Goal: Task Accomplishment & Management: Complete application form

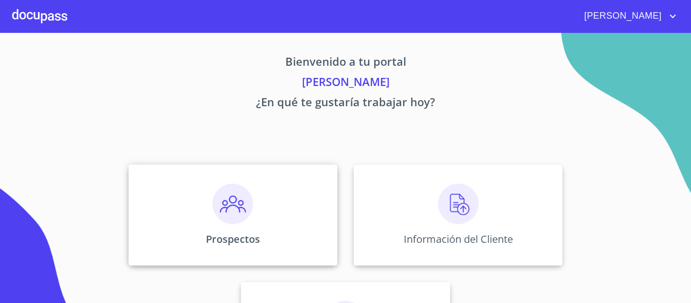
click at [263, 220] on div "Prospectos" at bounding box center [233, 214] width 209 height 101
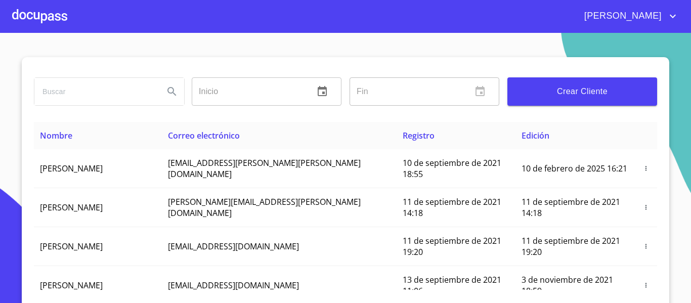
click at [120, 98] on input "search" at bounding box center [94, 91] width 121 height 27
type input "[PERSON_NAME] [PERSON_NAME]"
click at [166, 92] on icon "Search" at bounding box center [172, 92] width 12 height 12
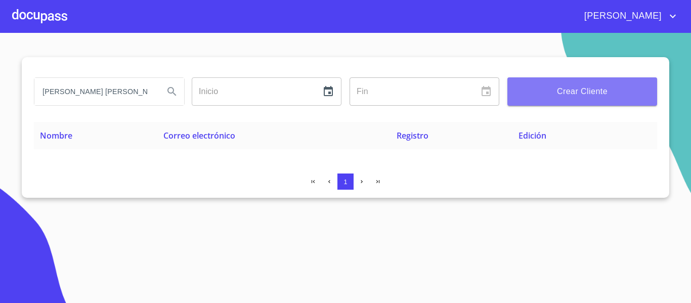
click at [570, 99] on button "Crear Cliente" at bounding box center [583, 91] width 150 height 28
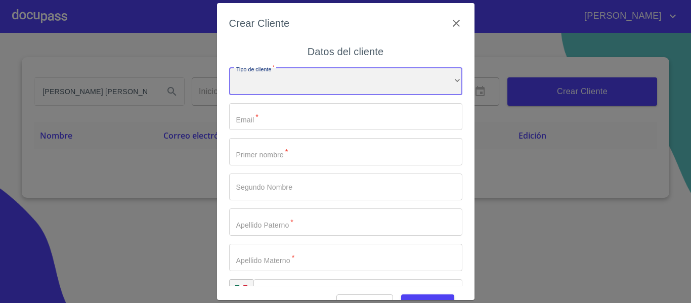
click at [273, 75] on div "​" at bounding box center [345, 81] width 233 height 27
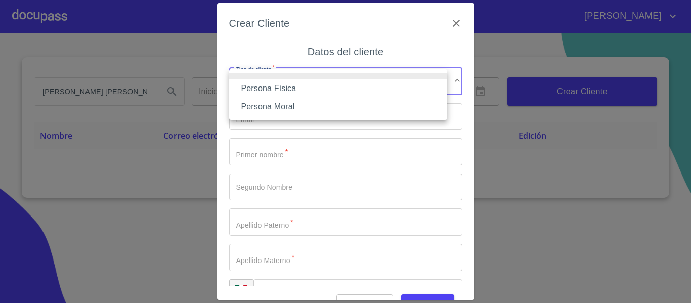
click at [281, 89] on li "Persona Física" at bounding box center [338, 88] width 218 height 18
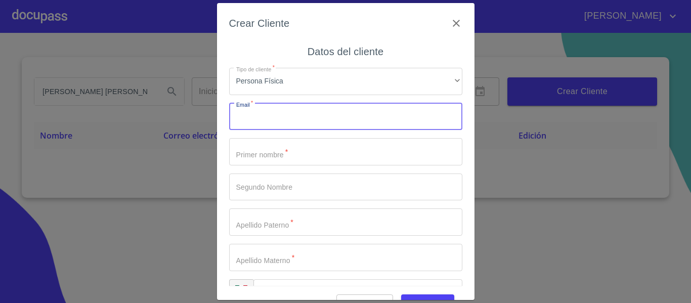
click at [283, 118] on input "Tipo de cliente   *" at bounding box center [345, 116] width 233 height 27
type input "MARIOMERCADONOSS10@GMAIL.COM"
click at [318, 148] on input "Tipo de cliente   *" at bounding box center [345, 151] width 233 height 27
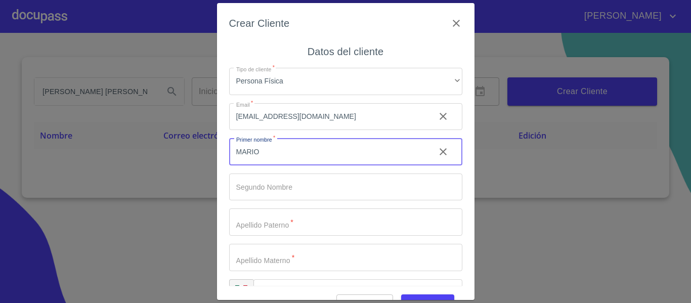
type input "MARIO"
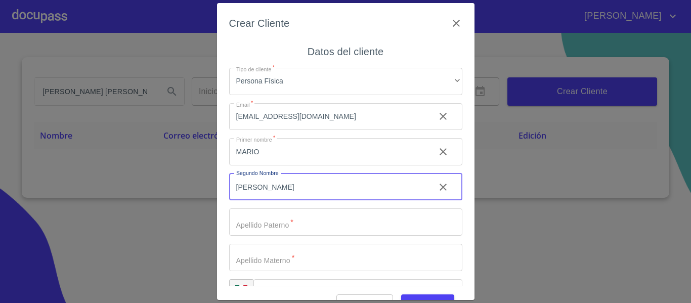
type input "[PERSON_NAME]"
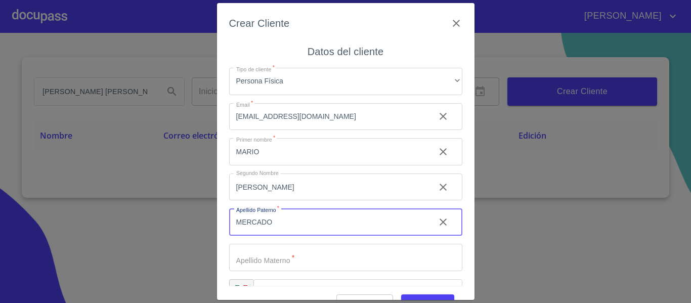
type input "MERCADO"
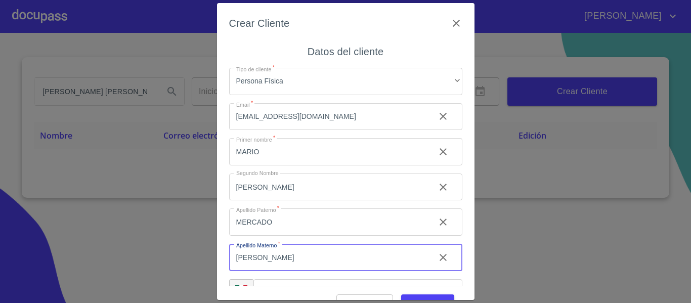
type input "[PERSON_NAME]"
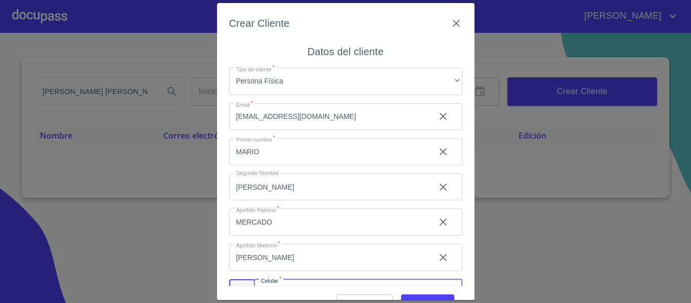
scroll to position [20, 0]
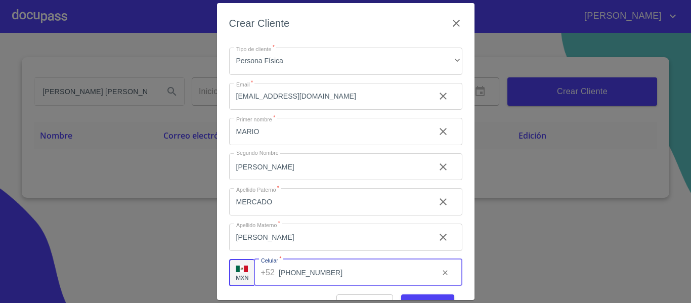
type input "[PHONE_NUMBER]"
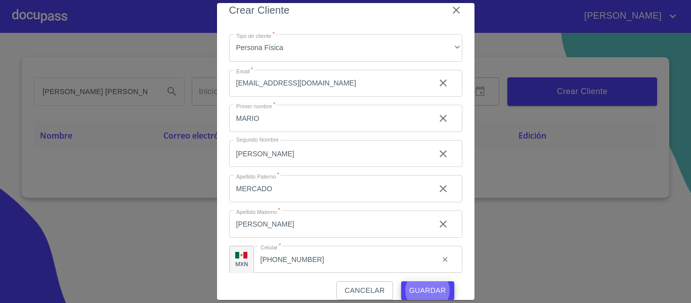
click at [401, 281] on button "Guardar" at bounding box center [427, 290] width 53 height 19
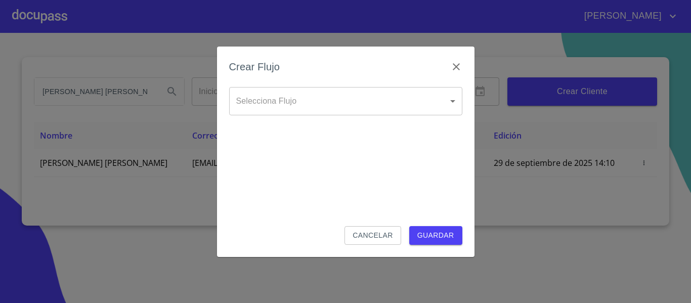
click at [408, 85] on div "Crear Flujo" at bounding box center [345, 73] width 233 height 28
click at [407, 93] on body "OMAR MARIO ALBERTO MERCADO Inicio ​ Fin ​ Crear Cliente Nombre Correo electróni…" at bounding box center [345, 151] width 691 height 303
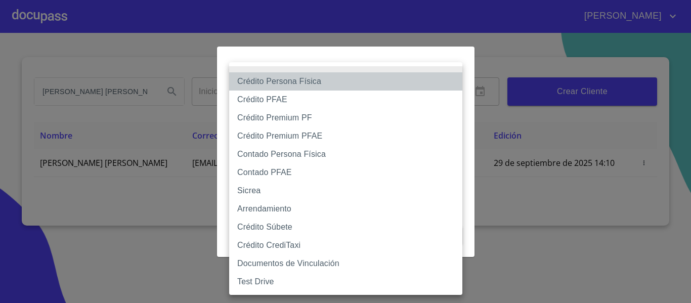
click at [316, 78] on li "Crédito Persona Física" at bounding box center [345, 81] width 233 height 18
type input "6009fb3c7d1714eb8809aa97"
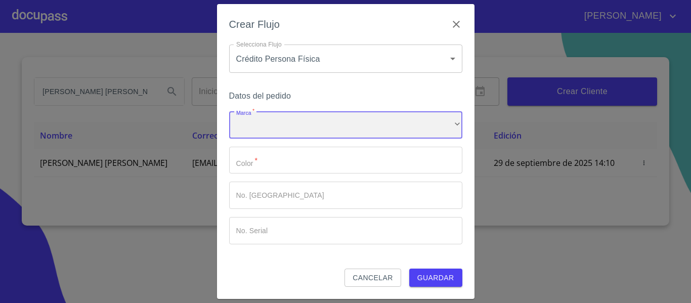
click at [287, 127] on div "​" at bounding box center [345, 124] width 233 height 27
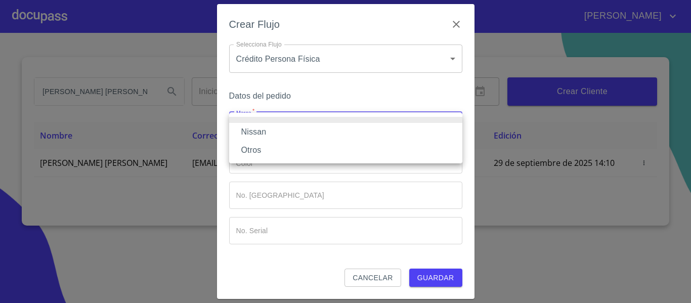
click at [281, 131] on li "Nissan" at bounding box center [345, 132] width 233 height 18
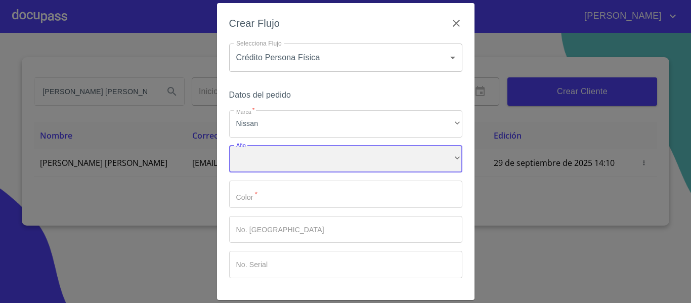
click at [265, 154] on div "​" at bounding box center [345, 159] width 233 height 27
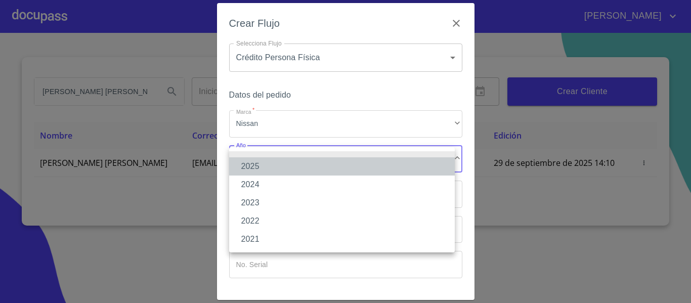
click at [269, 163] on li "2025" at bounding box center [342, 166] width 226 height 18
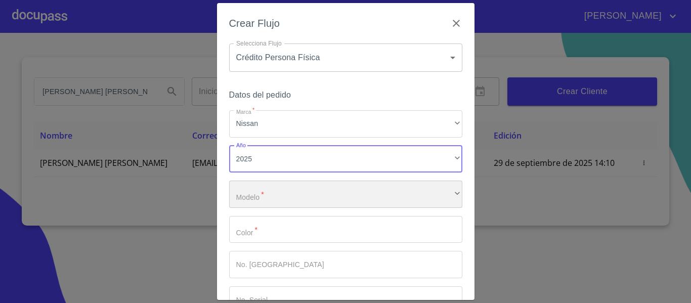
click at [263, 196] on div "​" at bounding box center [345, 194] width 233 height 27
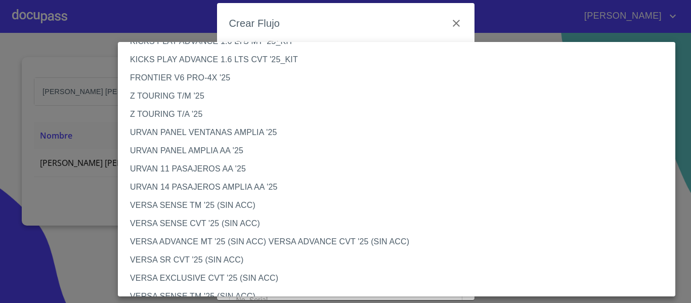
scroll to position [354, 0]
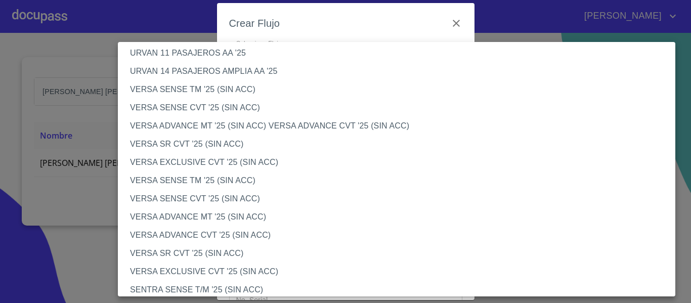
click at [189, 179] on li "VERSA SENSE TM '25 (SIN ACC)" at bounding box center [400, 181] width 565 height 18
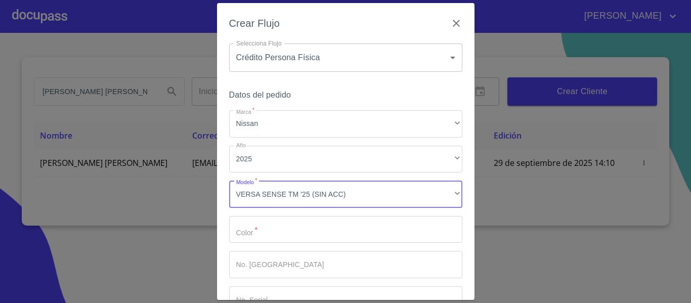
click at [238, 236] on input "Marca   *" at bounding box center [345, 229] width 233 height 27
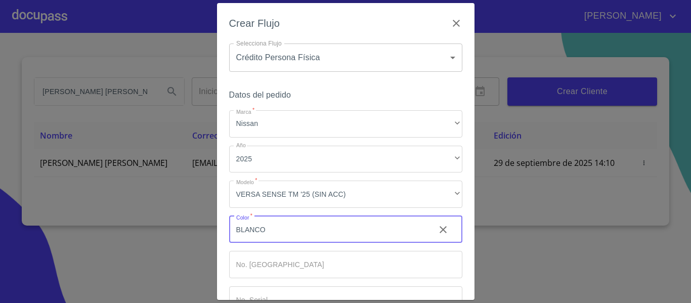
type input "BLANCO"
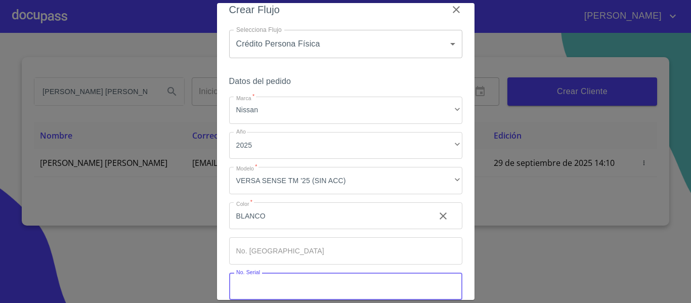
scroll to position [68, 0]
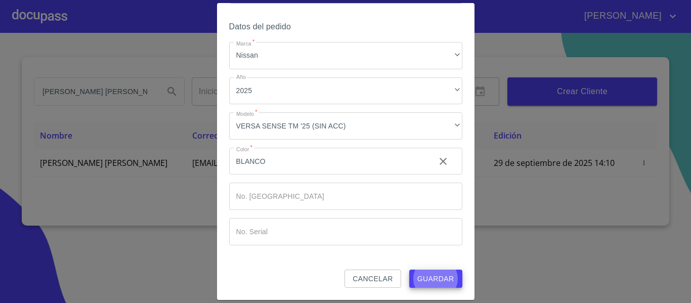
click at [409, 270] on button "Guardar" at bounding box center [435, 279] width 53 height 19
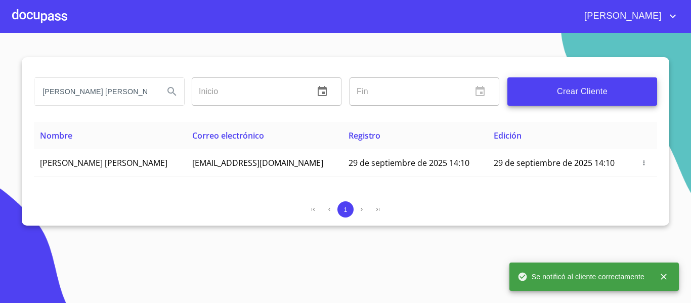
click at [24, 12] on div at bounding box center [39, 16] width 55 height 32
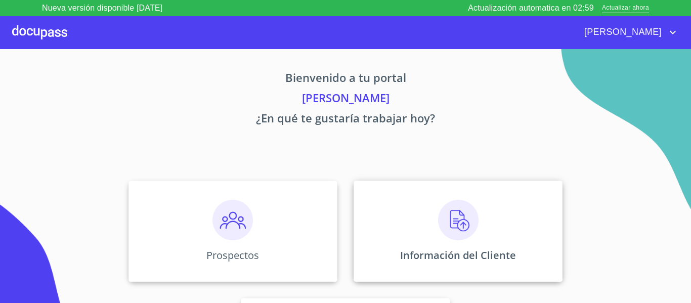
click at [422, 203] on div "Información del Cliente" at bounding box center [458, 231] width 209 height 101
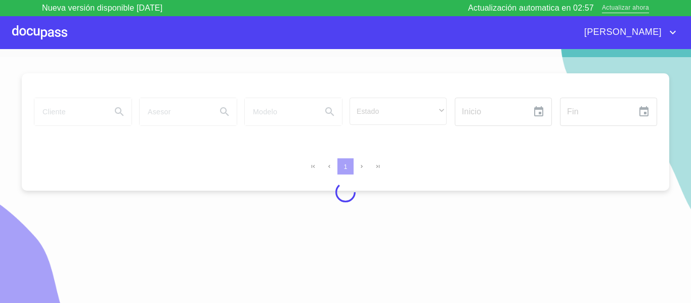
click at [639, 5] on span "Actualizar ahora" at bounding box center [625, 8] width 47 height 11
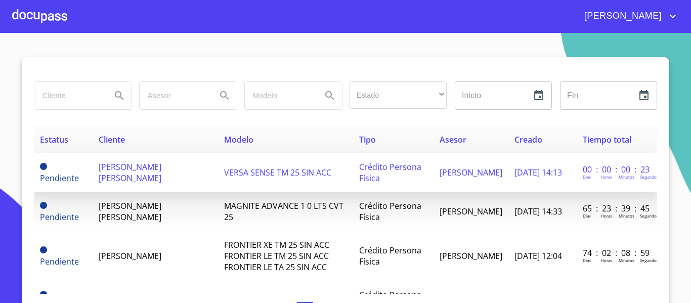
click at [141, 170] on span "[PERSON_NAME] [PERSON_NAME]" at bounding box center [130, 172] width 63 height 22
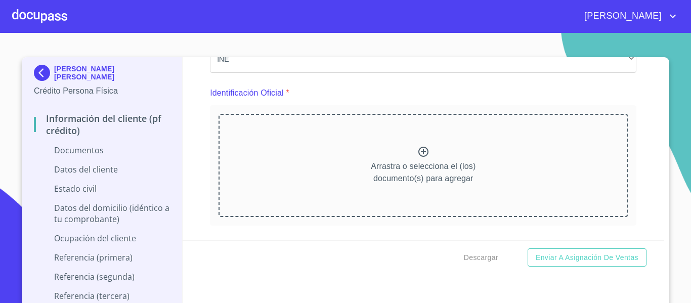
scroll to position [101, 0]
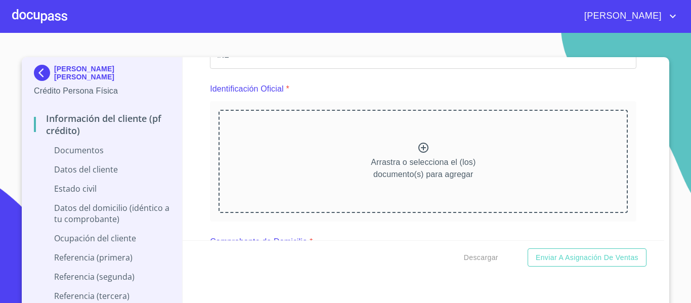
click at [415, 170] on p "Arrastra o selecciona el (los) documento(s) para agregar" at bounding box center [423, 168] width 105 height 24
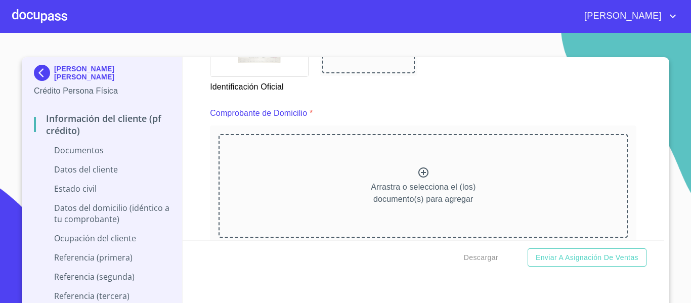
scroll to position [557, 0]
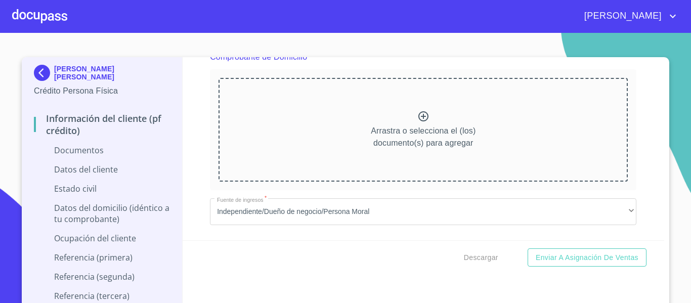
click at [387, 127] on p "Arrastra o selecciona el (los) documento(s) para agregar" at bounding box center [423, 137] width 105 height 24
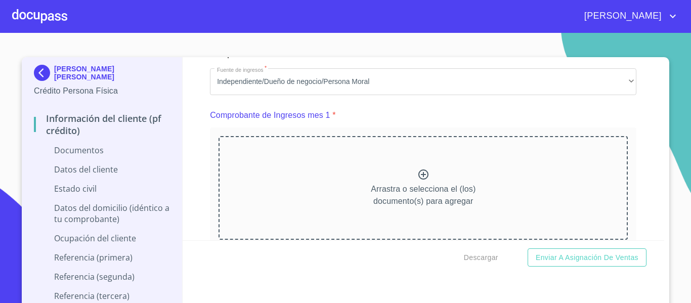
scroll to position [961, 0]
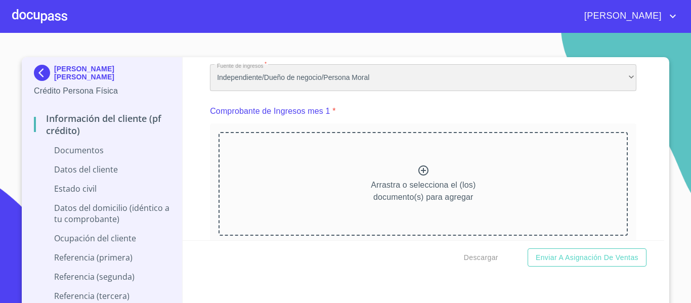
click at [362, 91] on div "Independiente/Dueño de negocio/Persona Moral" at bounding box center [423, 77] width 427 height 27
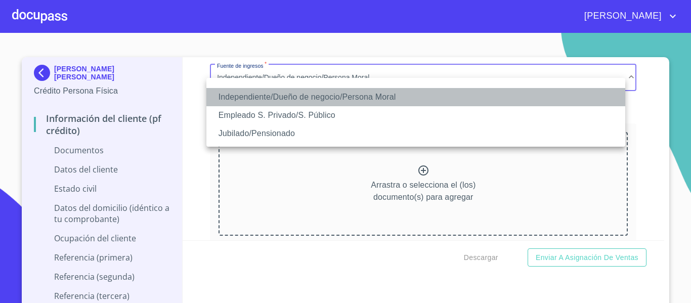
click at [362, 91] on li "Independiente/Dueño de negocio/Persona Moral" at bounding box center [415, 97] width 419 height 18
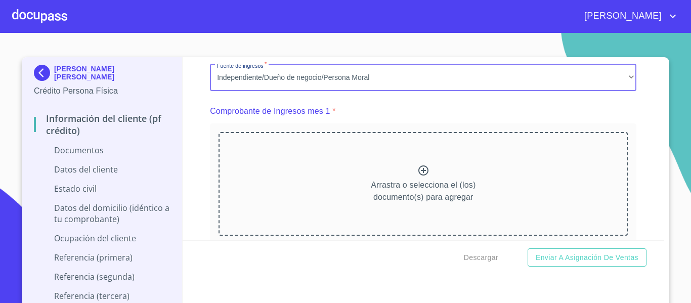
click at [362, 186] on div "Arrastra o selecciona el (los) documento(s) para agregar" at bounding box center [423, 183] width 409 height 103
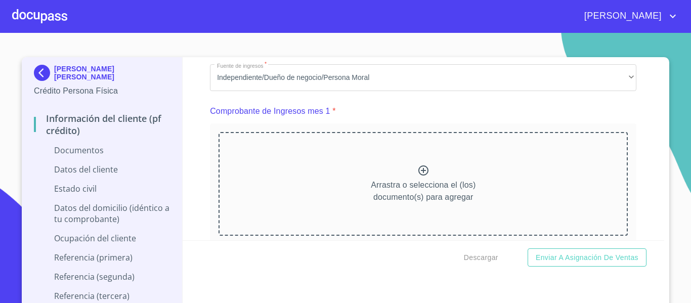
scroll to position [0, 0]
click at [422, 183] on div "Arrastra o selecciona el (los) documento(s) para agregar" at bounding box center [423, 183] width 409 height 103
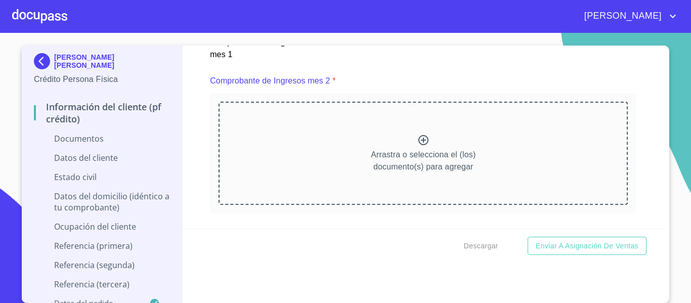
scroll to position [1417, 0]
click at [401, 164] on p "Arrastra o selecciona el (los) documento(s) para agregar" at bounding box center [423, 160] width 105 height 24
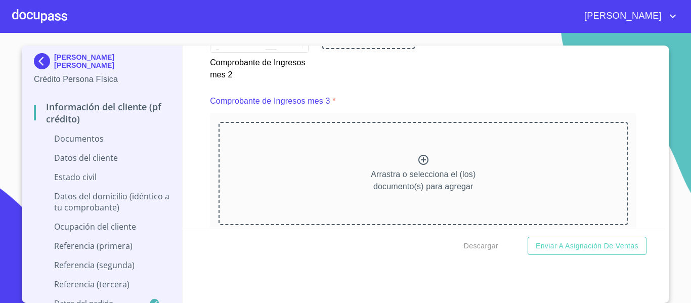
scroll to position [1872, 0]
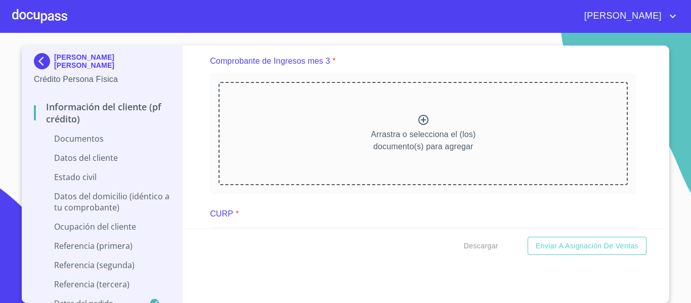
click at [455, 125] on div "Arrastra o selecciona el (los) documento(s) para agregar" at bounding box center [423, 133] width 409 height 103
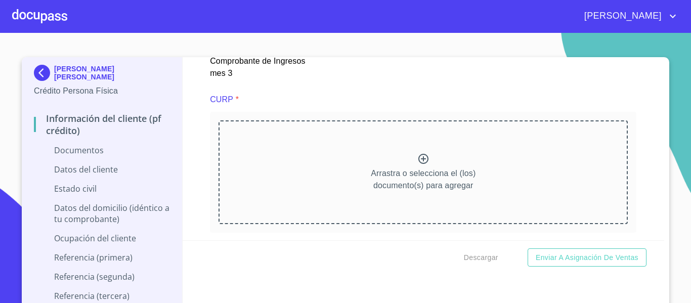
scroll to position [2277, 0]
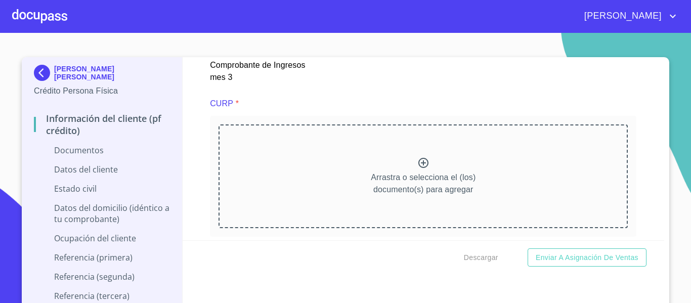
click at [390, 178] on div "Arrastra o selecciona el (los) documento(s) para agregar" at bounding box center [423, 175] width 409 height 103
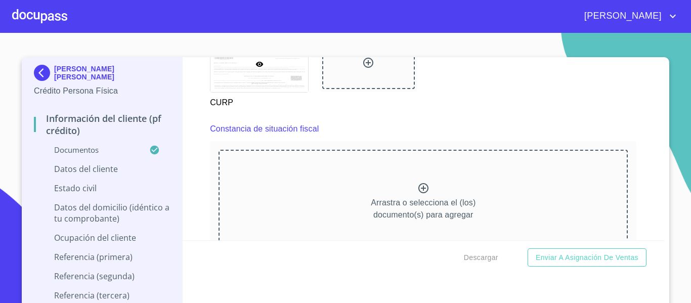
scroll to position [2732, 0]
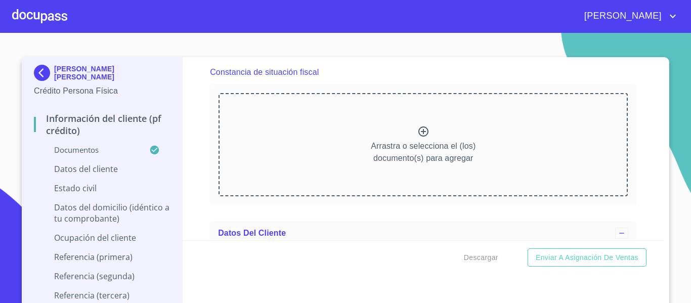
click at [391, 164] on p "Arrastra o selecciona el (los) documento(s) para agregar" at bounding box center [423, 152] width 105 height 24
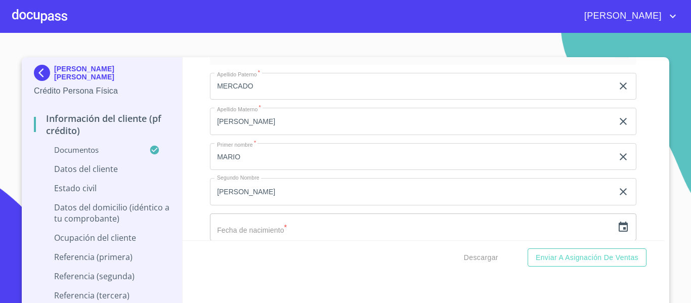
scroll to position [3289, 0]
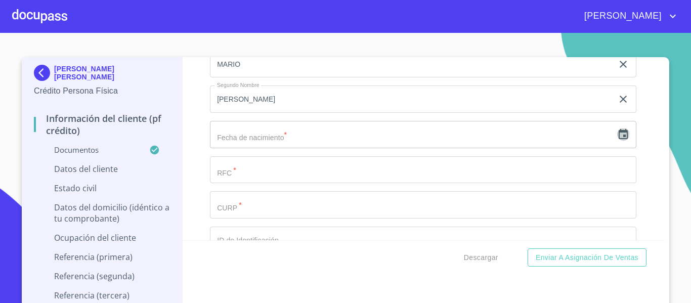
click at [617, 141] on icon "button" at bounding box center [623, 135] width 12 height 12
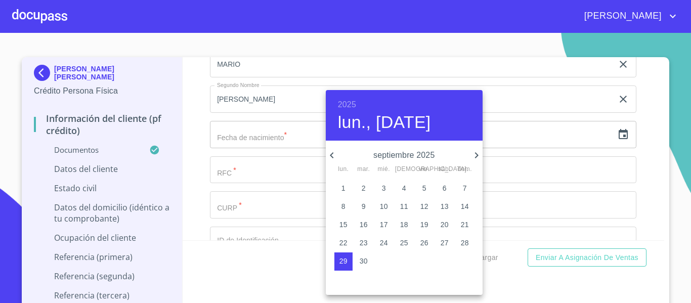
click at [341, 106] on h6 "2025" at bounding box center [347, 105] width 18 height 14
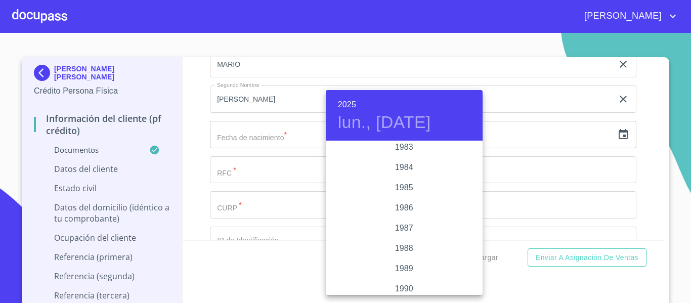
scroll to position [1164, 0]
click at [413, 158] on div "1983" at bounding box center [404, 162] width 157 height 20
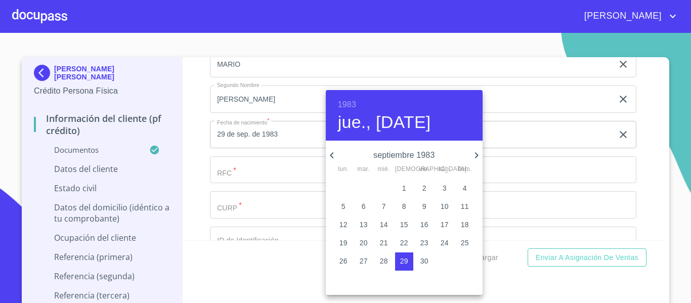
click at [475, 154] on icon "button" at bounding box center [477, 155] width 12 height 12
click at [342, 202] on p "3" at bounding box center [344, 206] width 4 height 10
type input "3 de oct. de 1983"
click at [225, 186] on div at bounding box center [345, 151] width 691 height 303
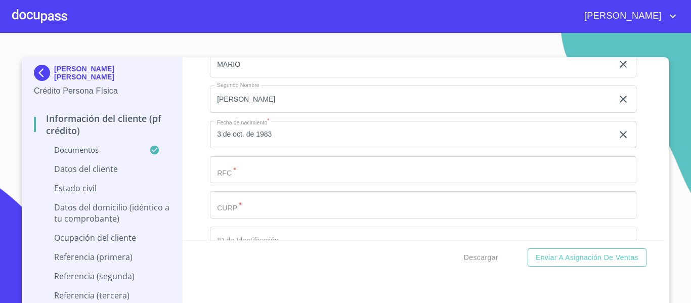
click at [242, 184] on input "Documento de identificación.   *" at bounding box center [423, 169] width 427 height 27
click at [259, 182] on input "Documento de identificación.   *" at bounding box center [423, 169] width 427 height 27
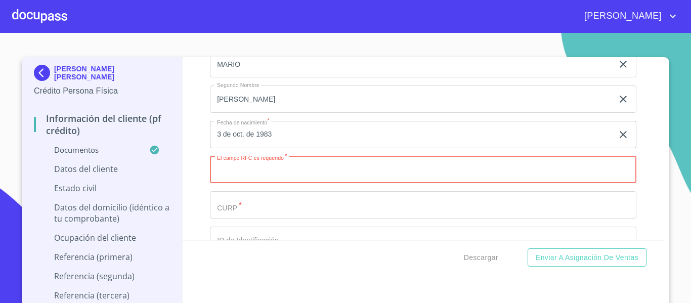
paste input "MEMM831003HG8"
type input "MEMM831003HG8"
click at [254, 214] on input "Documento de identificación.   *" at bounding box center [423, 204] width 427 height 27
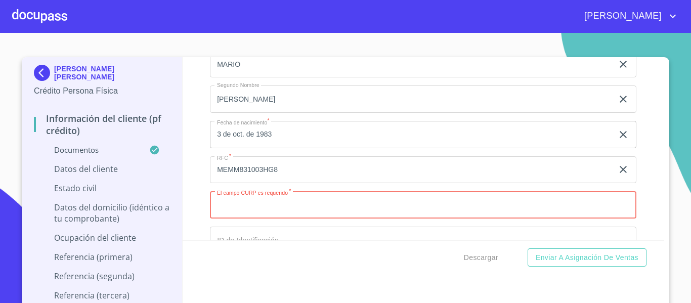
click at [267, 219] on input "Documento de identificación.   *" at bounding box center [423, 204] width 427 height 27
paste input "MEMM831003HJCRXR03"
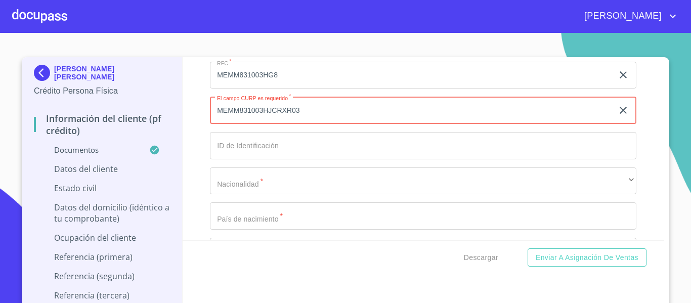
scroll to position [3390, 0]
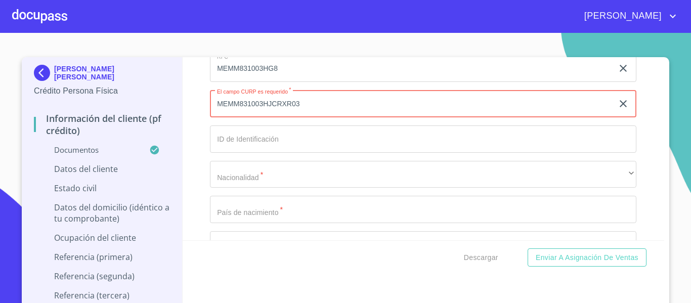
type input "MEMM831003HJCRXR03"
click at [285, 153] on input "Documento de identificación.   *" at bounding box center [423, 138] width 427 height 27
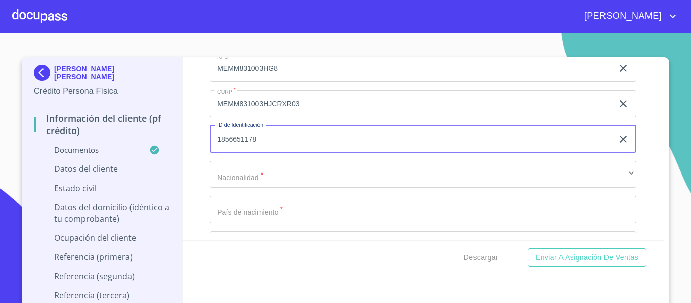
type input "1856651178"
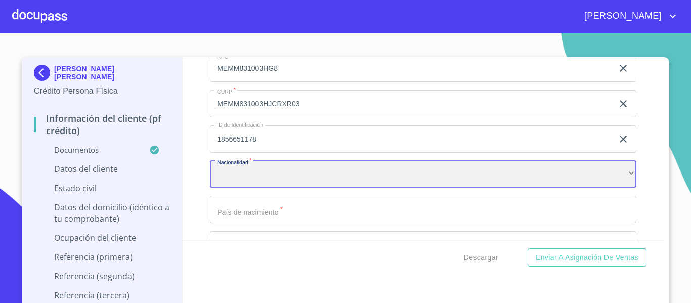
click at [221, 188] on div "​" at bounding box center [423, 174] width 427 height 27
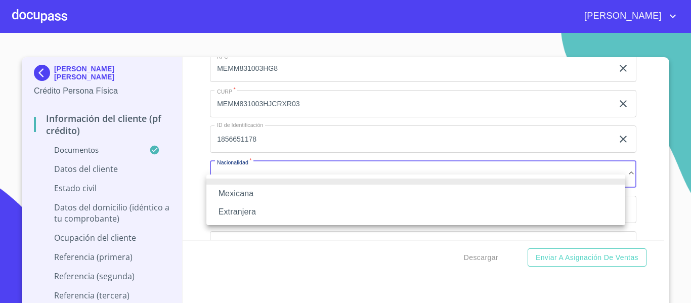
click at [245, 194] on li "Mexicana" at bounding box center [415, 194] width 419 height 18
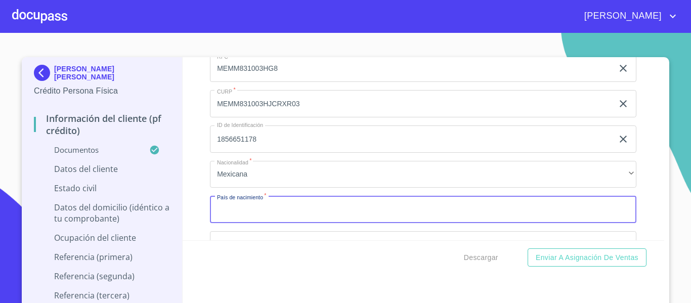
click at [248, 215] on input "Documento de identificación.   *" at bounding box center [423, 209] width 427 height 27
type input "[GEOGRAPHIC_DATA]"
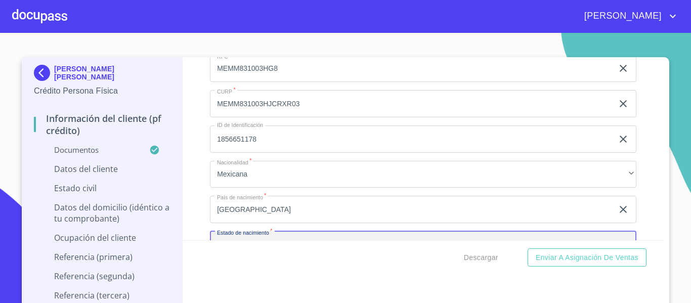
scroll to position [3499, 0]
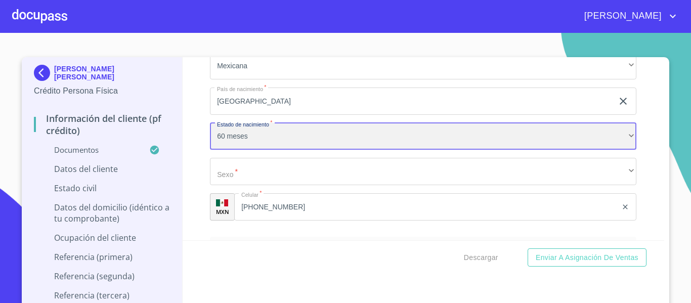
click at [268, 146] on div "60 meses" at bounding box center [423, 136] width 427 height 27
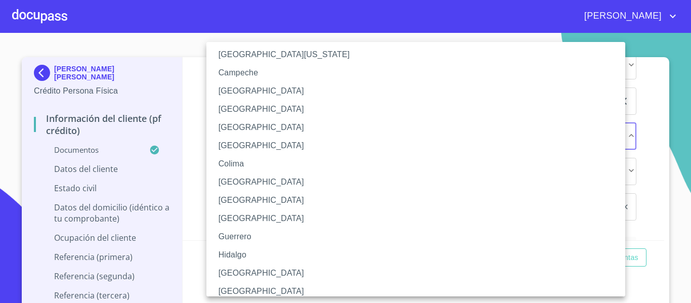
scroll to position [101, 0]
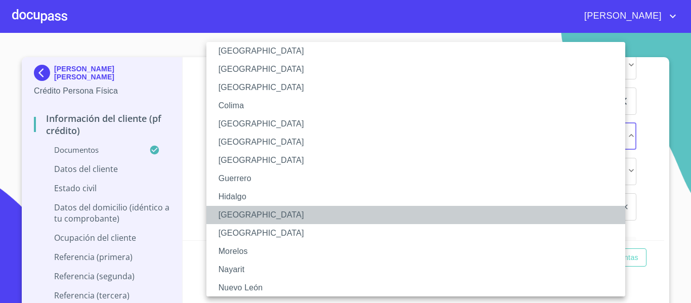
click at [254, 214] on li "[GEOGRAPHIC_DATA]" at bounding box center [419, 215] width 427 height 18
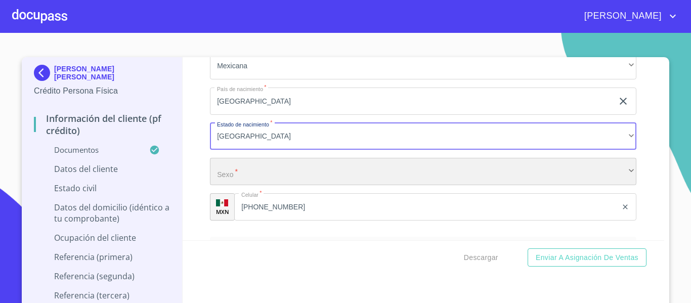
click at [260, 181] on div "​" at bounding box center [423, 171] width 427 height 27
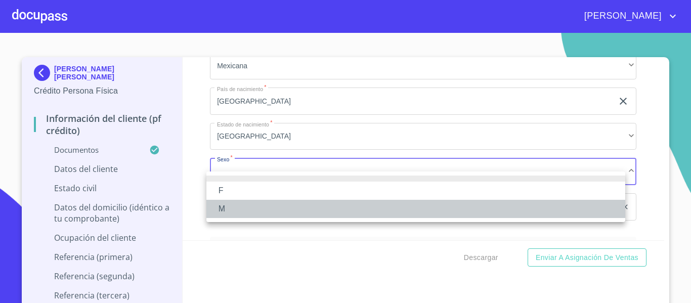
click at [234, 214] on li "M" at bounding box center [415, 209] width 419 height 18
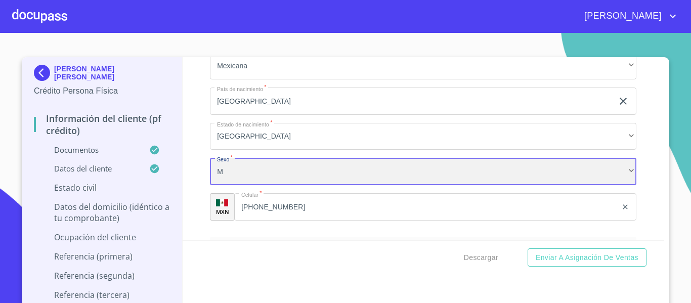
scroll to position [3600, 0]
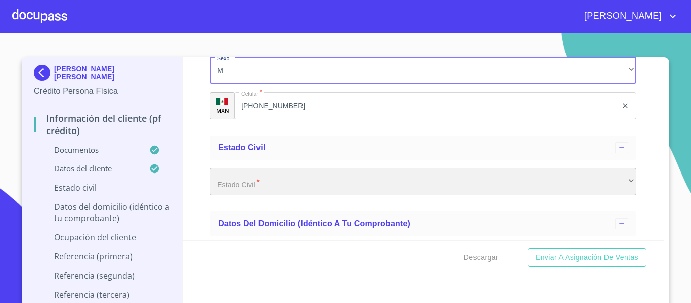
click at [284, 195] on div "​" at bounding box center [423, 181] width 427 height 27
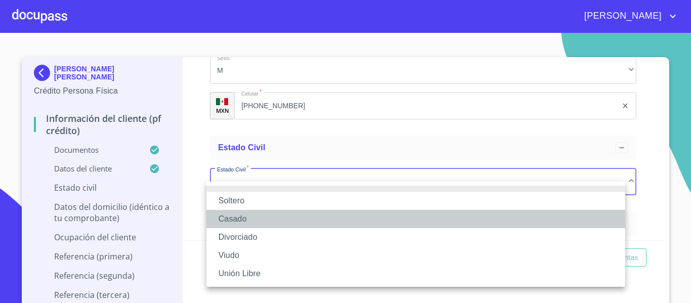
click at [242, 213] on li "Casado" at bounding box center [415, 219] width 419 height 18
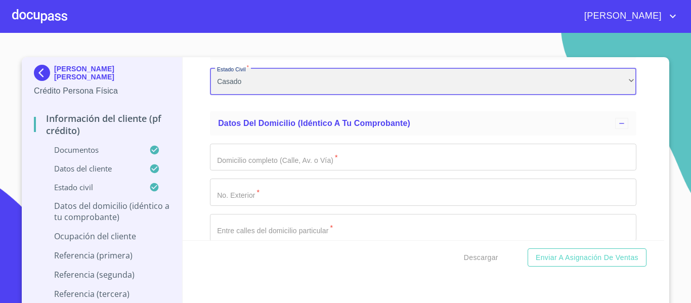
scroll to position [3701, 0]
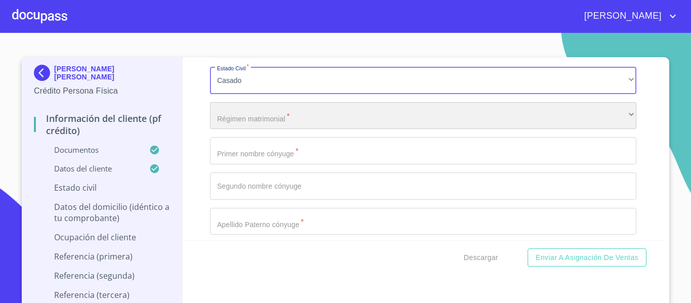
click at [285, 130] on div "​" at bounding box center [423, 115] width 427 height 27
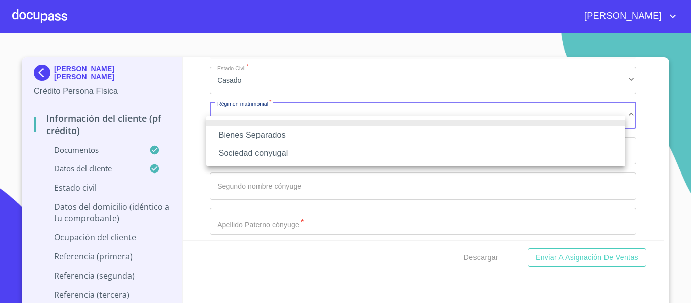
click at [277, 152] on li "Sociedad conyugal" at bounding box center [415, 153] width 419 height 18
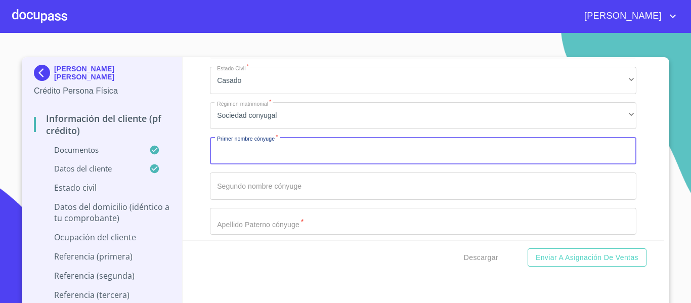
click at [262, 164] on input "Documento de identificación.   *" at bounding box center [423, 150] width 427 height 27
type input "CARMEN"
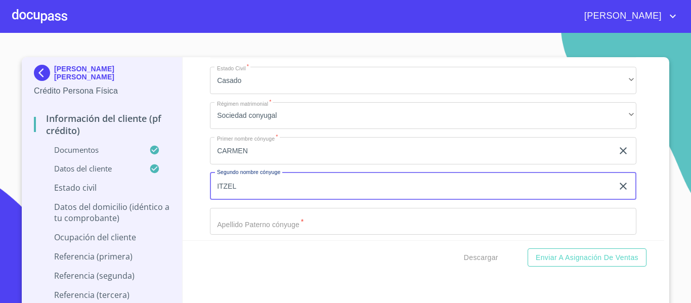
type input "ITZEL"
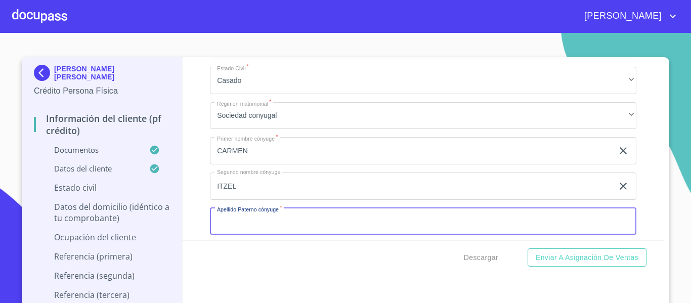
scroll to position [3708, 0]
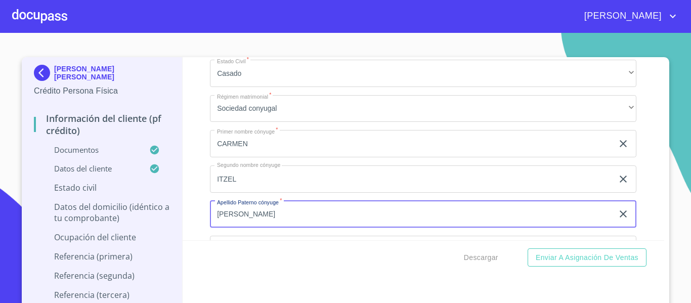
type input "[PERSON_NAME]"
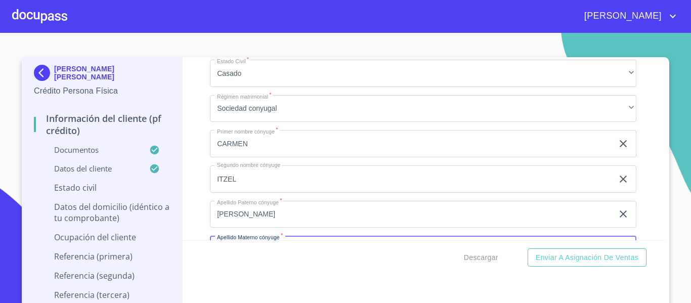
scroll to position [3821, 0]
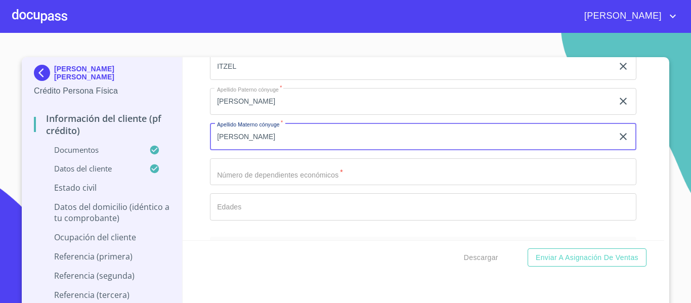
type input "[PERSON_NAME]"
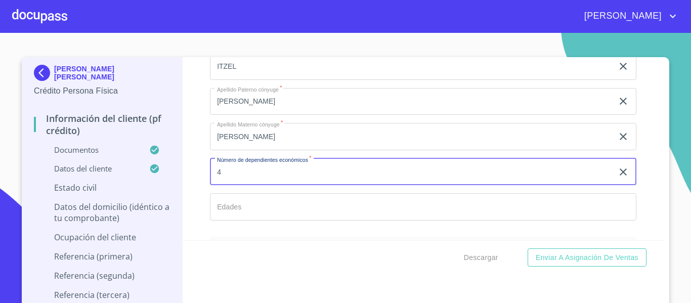
type input "4"
type input "1"
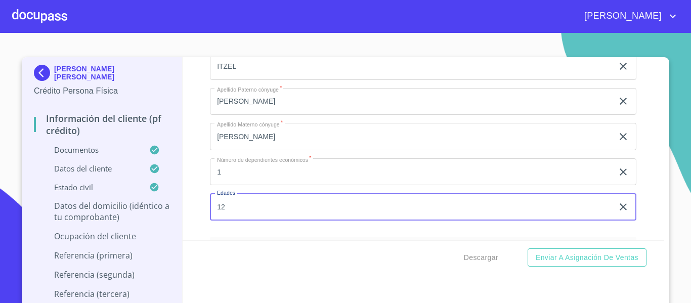
type input "12"
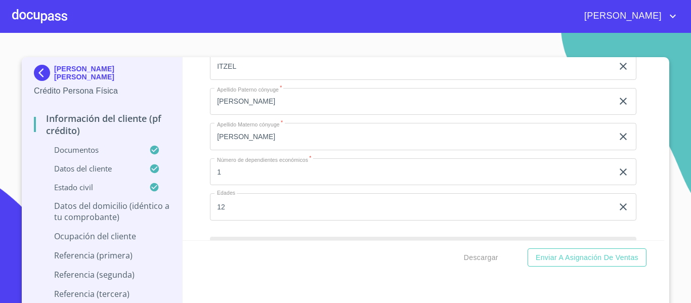
scroll to position [3933, 0]
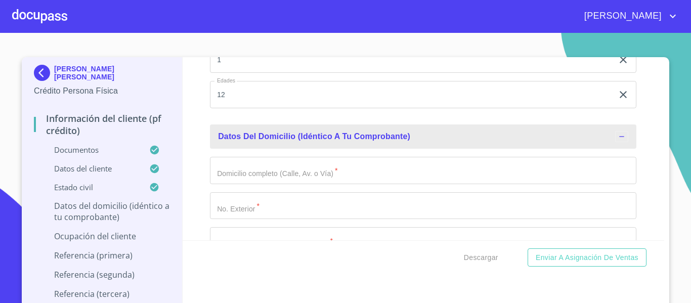
click at [269, 180] on input "Documento de identificación.   *" at bounding box center [423, 170] width 427 height 27
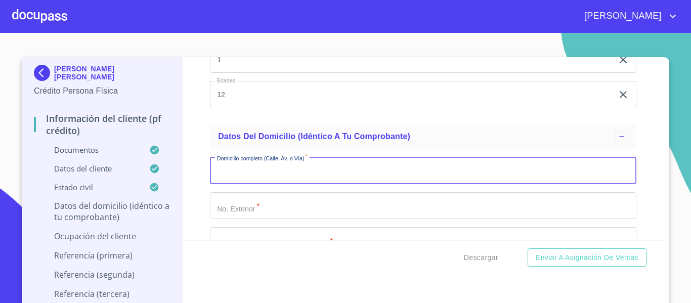
click at [244, 184] on input "Documento de identificación.   *" at bounding box center [423, 170] width 427 height 27
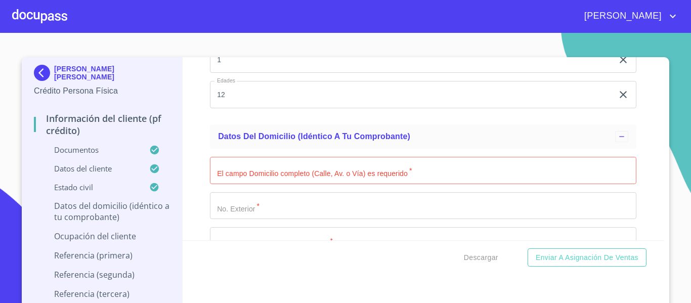
click at [198, 135] on div "Información del cliente (PF crédito) Documentos Documento de identificación.   …" at bounding box center [424, 148] width 482 height 183
click at [235, 184] on input "Documento de identificación.   *" at bounding box center [423, 170] width 427 height 27
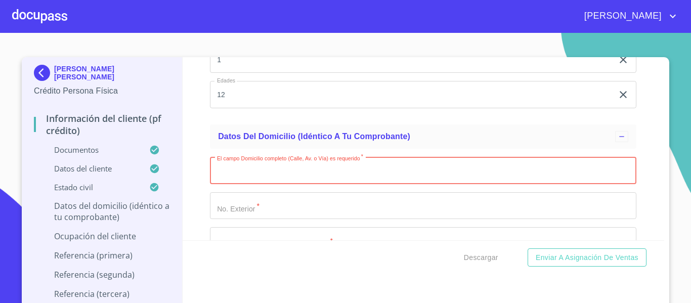
click at [266, 184] on input "Documento de identificación.   *" at bounding box center [423, 170] width 427 height 27
click at [310, 184] on input "Documento de identificación.   *" at bounding box center [423, 170] width 427 height 27
click at [245, 184] on input "Documento de identificación.   *" at bounding box center [423, 170] width 427 height 27
click at [266, 182] on input "Documento de identificación.   *" at bounding box center [423, 170] width 427 height 27
type input "BRASILIA"
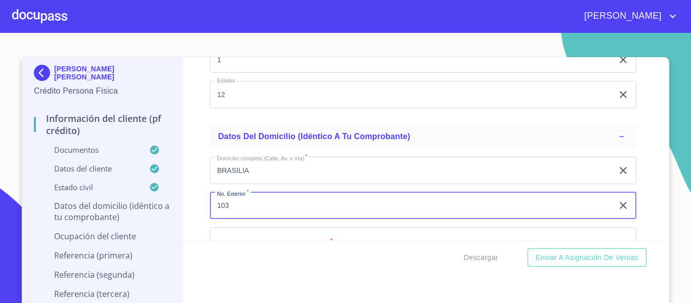
type input "103"
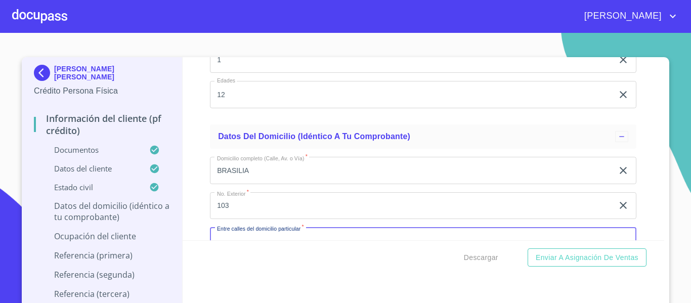
scroll to position [3960, 0]
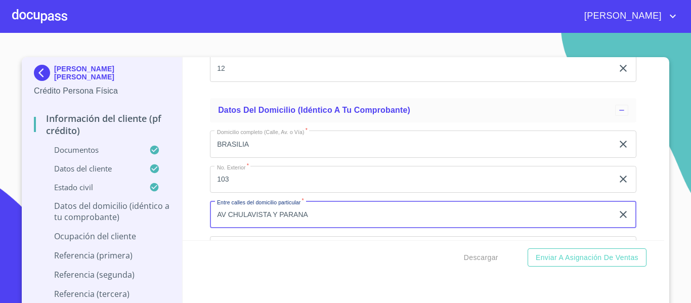
type input "AV CHULAVISTA Y PARANA"
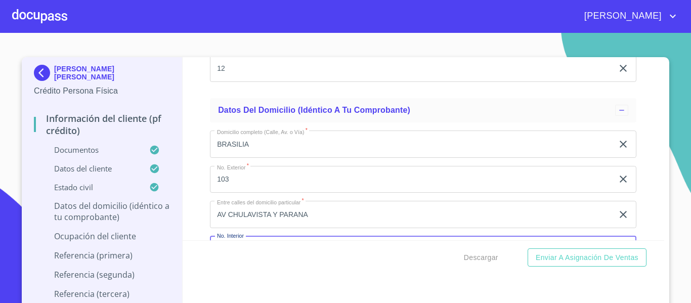
scroll to position [4073, 0]
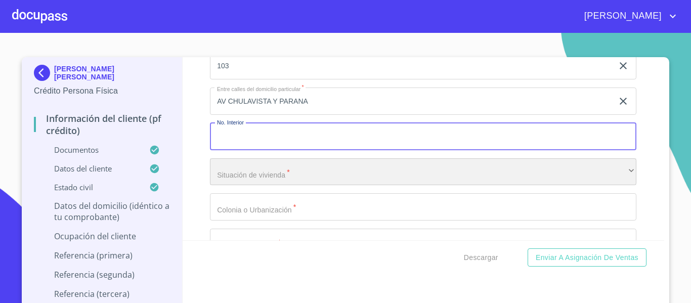
click at [250, 181] on div "​" at bounding box center [423, 171] width 427 height 27
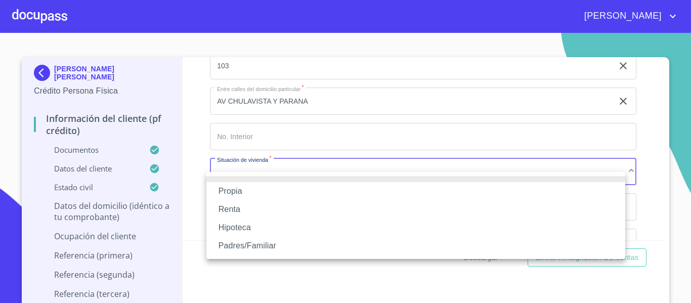
click at [245, 187] on li "Propia" at bounding box center [415, 191] width 419 height 18
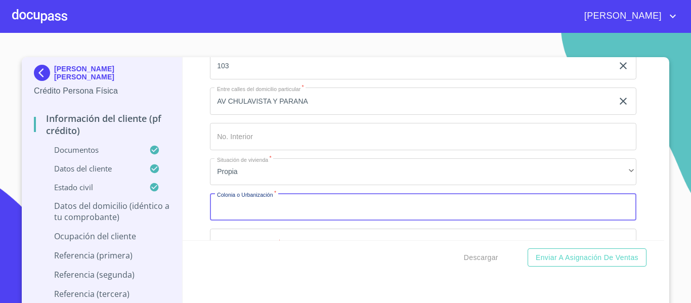
click at [247, 221] on input "Documento de identificación.   *" at bounding box center [423, 206] width 427 height 27
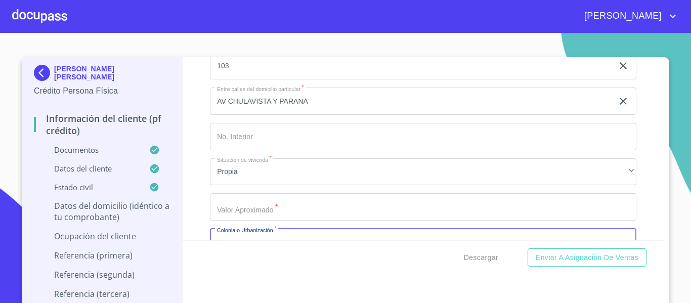
scroll to position [4091, 0]
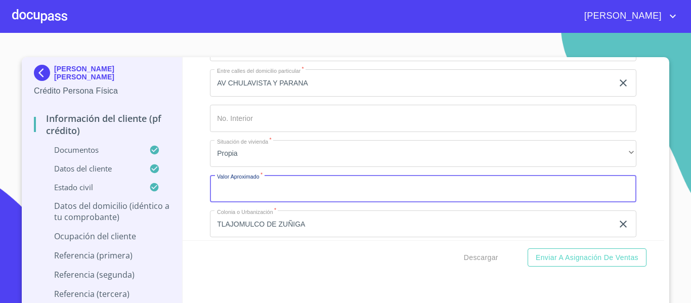
click at [257, 189] on input "Documento de identificación.   *" at bounding box center [423, 188] width 427 height 27
click at [309, 234] on input "TLAJOMULCO DE ZUÑIGA" at bounding box center [411, 223] width 403 height 27
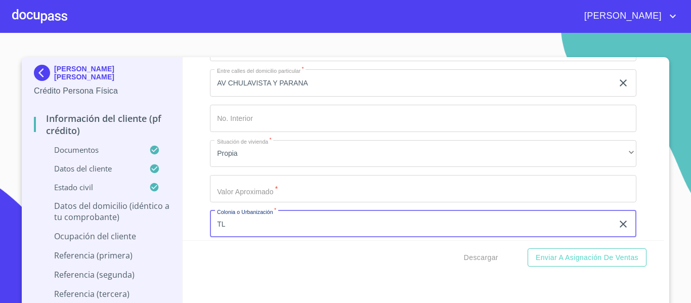
type input "T"
type input "CHULAVISTA"
click at [328, 195] on input "Documento de identificación.   *" at bounding box center [423, 188] width 427 height 27
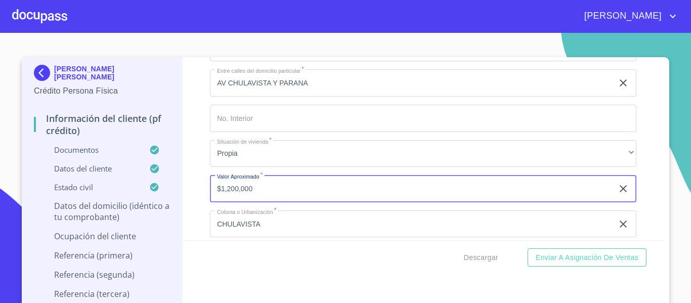
type input "$1,200,000"
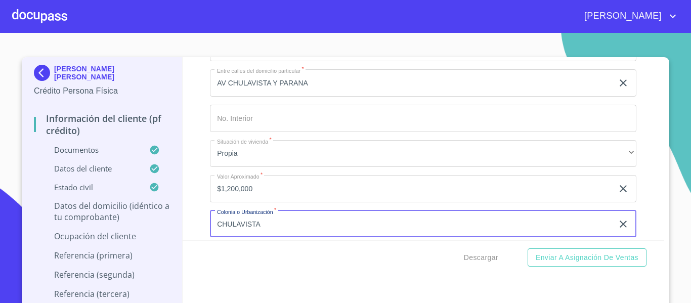
scroll to position [4101, 0]
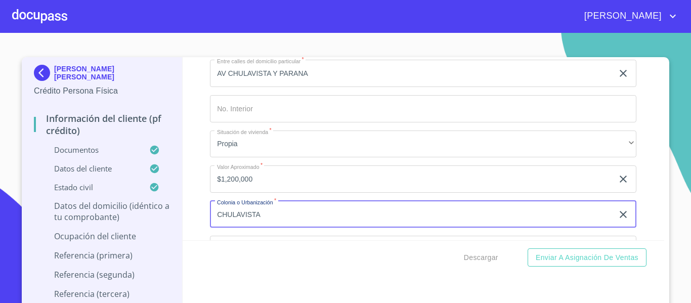
drag, startPoint x: 267, startPoint y: 252, endPoint x: 275, endPoint y: 241, distance: 13.9
click at [269, 252] on div "Descargar Enviar a Asignación de Ventas" at bounding box center [424, 257] width 482 height 34
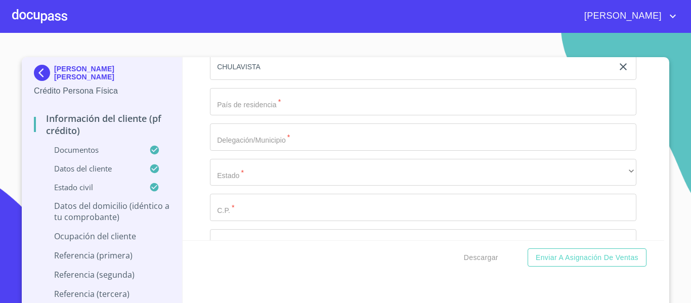
scroll to position [4252, 0]
click at [255, 106] on input "Documento de identificación.   *" at bounding box center [423, 97] width 427 height 27
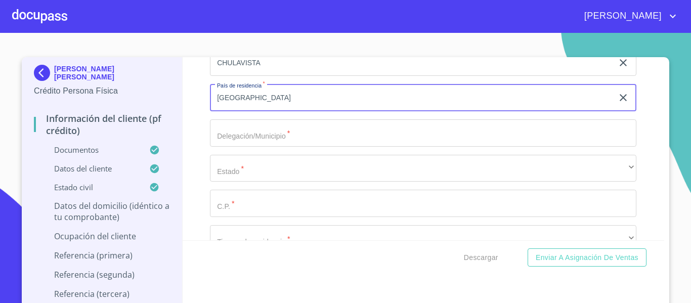
type input "[GEOGRAPHIC_DATA]"
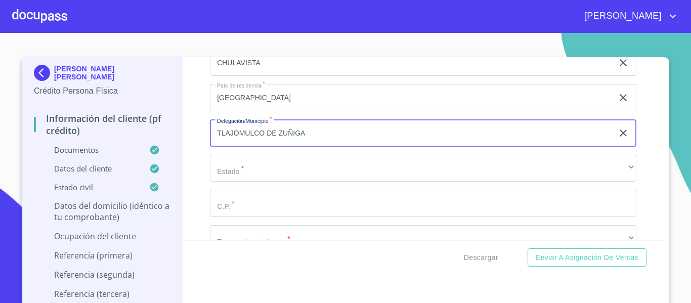
type input "TLAJOMULCO DE ZUÑIGA"
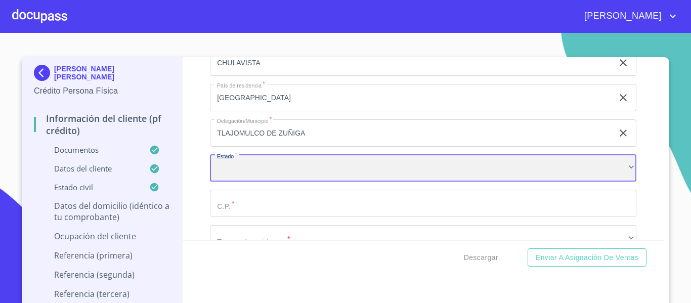
click at [295, 182] on div "​" at bounding box center [423, 168] width 427 height 27
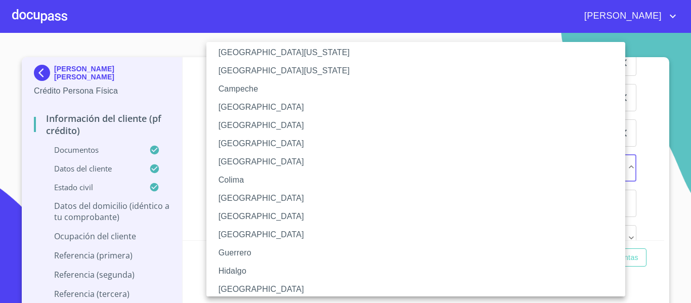
scroll to position [51, 0]
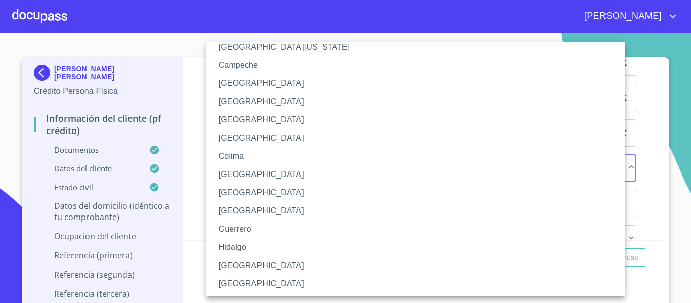
click at [247, 260] on li "[GEOGRAPHIC_DATA]" at bounding box center [419, 266] width 427 height 18
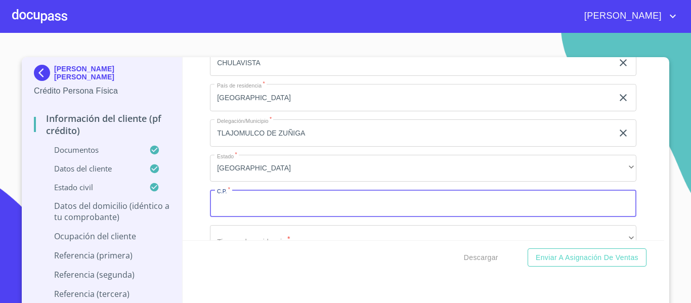
click at [266, 217] on input "Documento de identificación.   *" at bounding box center [423, 203] width 427 height 27
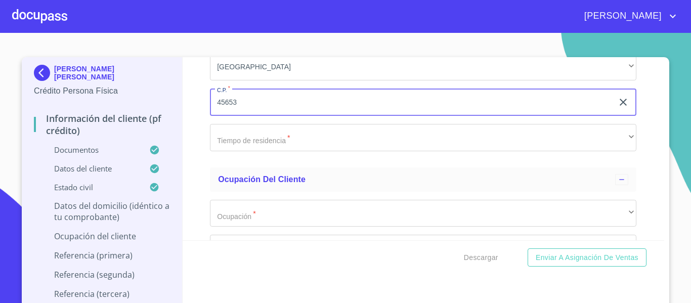
type input "45653"
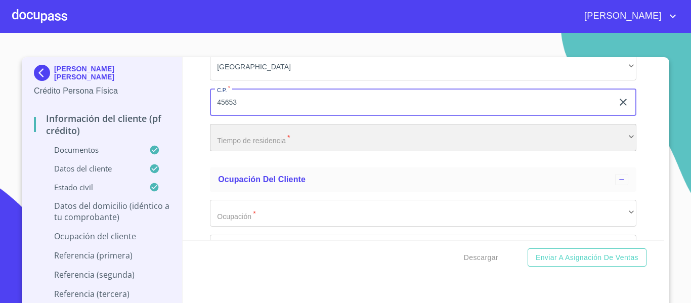
click at [264, 151] on div "​" at bounding box center [423, 137] width 427 height 27
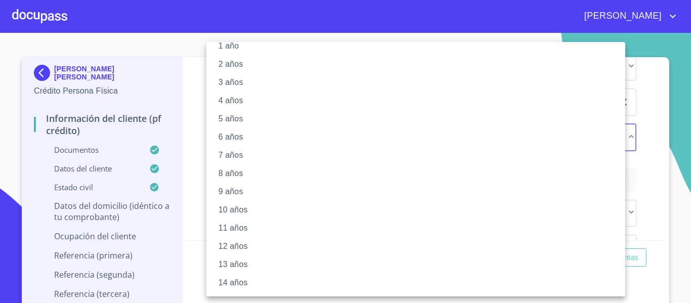
scroll to position [51, 0]
click at [240, 244] on li "18 años" at bounding box center [419, 247] width 427 height 18
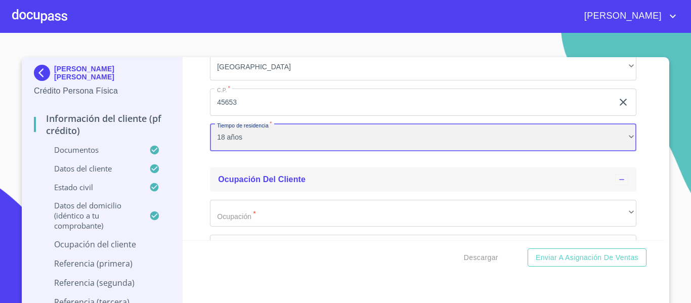
scroll to position [4455, 0]
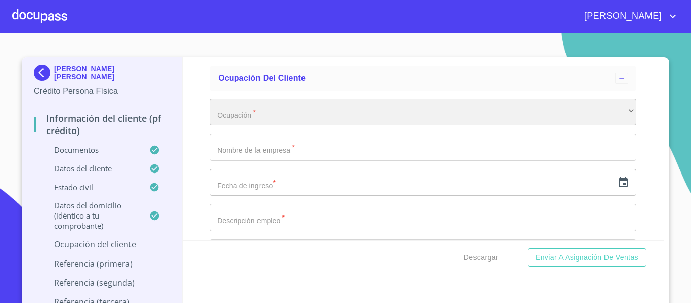
click at [259, 120] on div "​" at bounding box center [423, 112] width 427 height 27
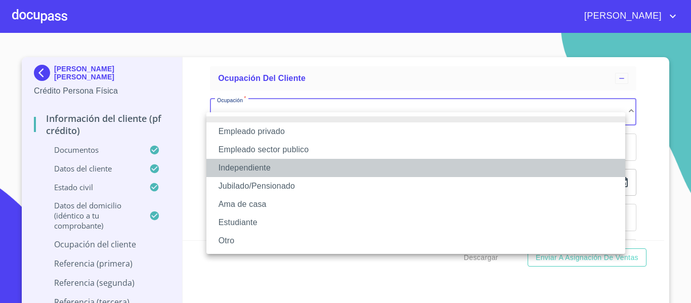
click at [275, 164] on li "Independiente" at bounding box center [415, 168] width 419 height 18
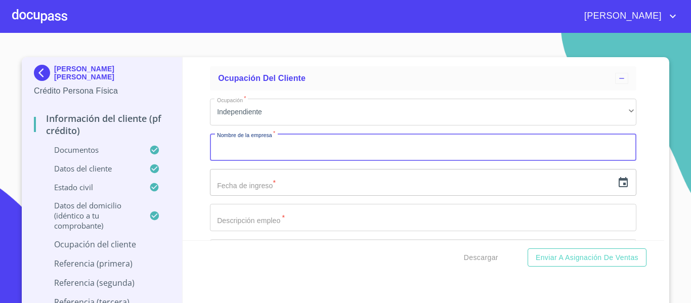
click at [267, 161] on input "Documento de identificación.   *" at bounding box center [423, 147] width 427 height 27
type input "TRASPORTES TERRESTRES [PERSON_NAME]"
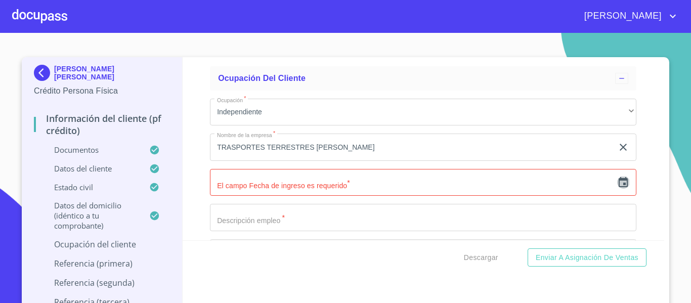
click at [617, 189] on icon "button" at bounding box center [623, 183] width 12 height 12
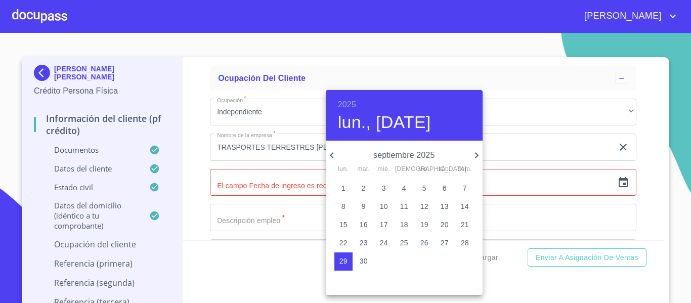
click at [349, 100] on h6 "2025" at bounding box center [347, 105] width 18 height 14
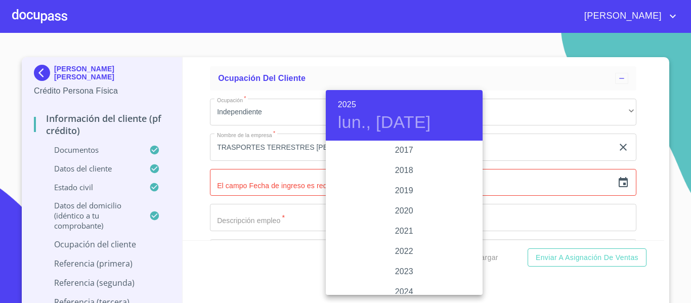
scroll to position [1862, 0]
click at [407, 186] on div "2019" at bounding box center [404, 193] width 157 height 20
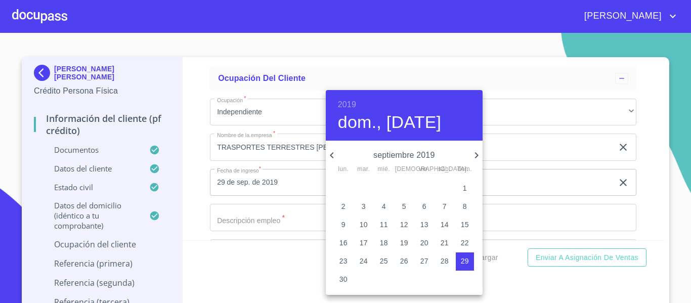
click at [335, 157] on icon "button" at bounding box center [332, 155] width 12 height 12
click at [475, 158] on icon "button" at bounding box center [477, 155] width 12 height 12
click at [336, 153] on icon "button" at bounding box center [332, 155] width 12 height 12
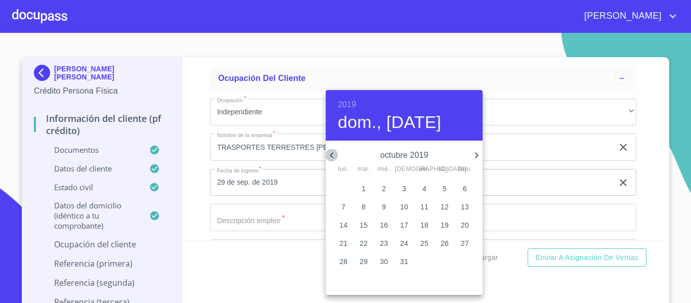
click at [334, 153] on icon "button" at bounding box center [332, 155] width 12 height 12
click at [333, 153] on icon "button" at bounding box center [332, 155] width 12 height 12
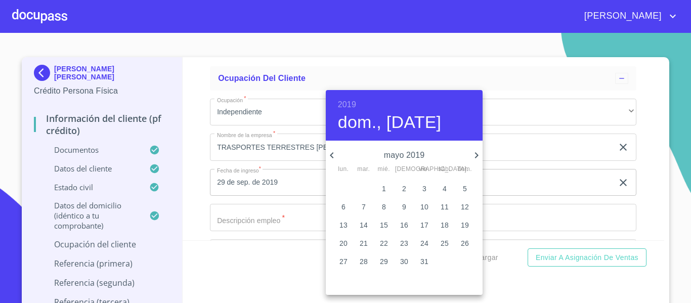
click at [333, 153] on icon "button" at bounding box center [332, 155] width 12 height 12
click at [364, 186] on p "1" at bounding box center [364, 188] width 4 height 10
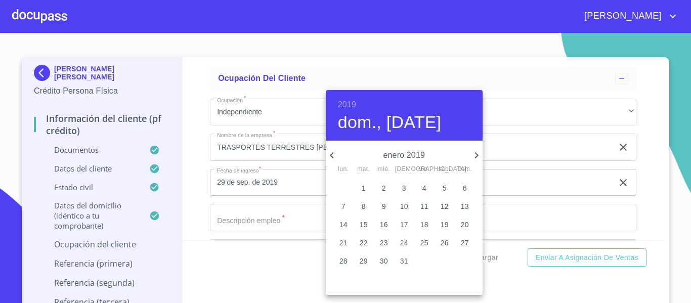
type input "1 de ene. de 2019"
click at [234, 230] on div at bounding box center [345, 151] width 691 height 303
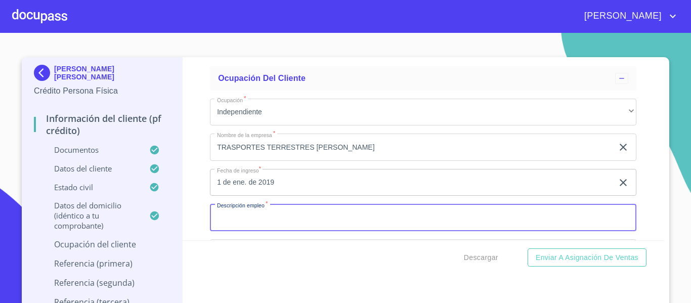
click at [234, 229] on input "Documento de identificación.   *" at bounding box center [423, 217] width 427 height 27
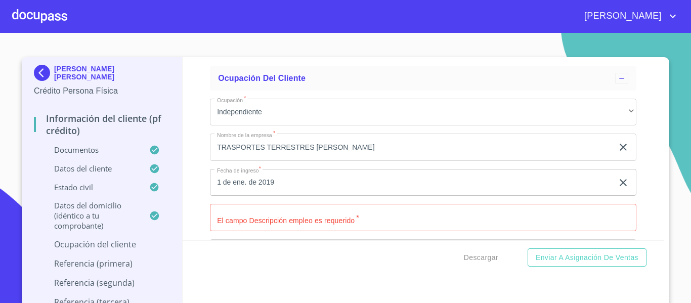
drag, startPoint x: 198, startPoint y: 175, endPoint x: 214, endPoint y: 176, distance: 15.8
click at [199, 175] on div "Información del cliente (PF crédito) Documentos Documento de identificación.   …" at bounding box center [424, 148] width 482 height 183
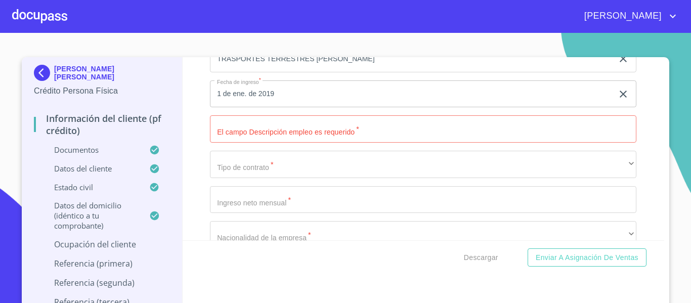
scroll to position [4556, 0]
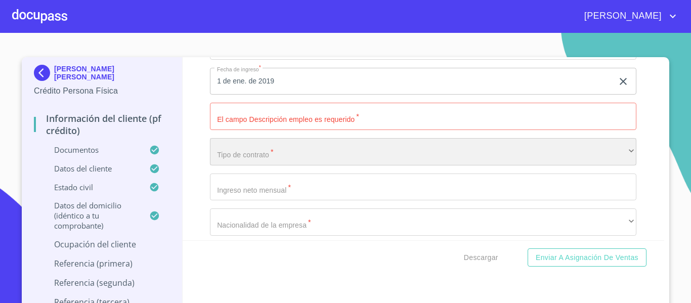
click at [284, 165] on div "​" at bounding box center [423, 151] width 427 height 27
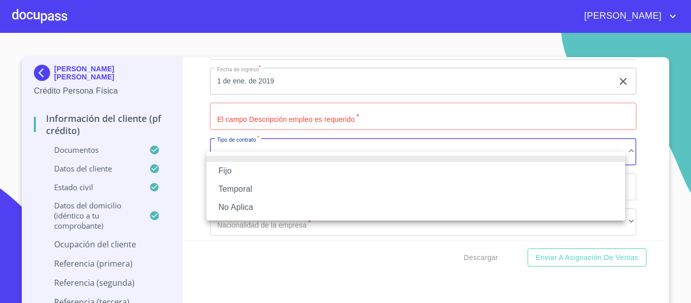
click at [251, 174] on li "Fijo" at bounding box center [415, 171] width 419 height 18
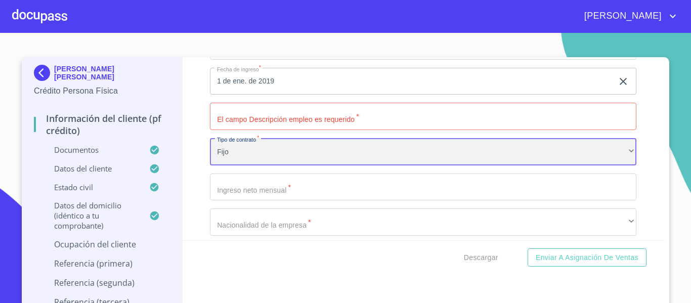
click at [256, 165] on div "Fijo" at bounding box center [423, 151] width 427 height 27
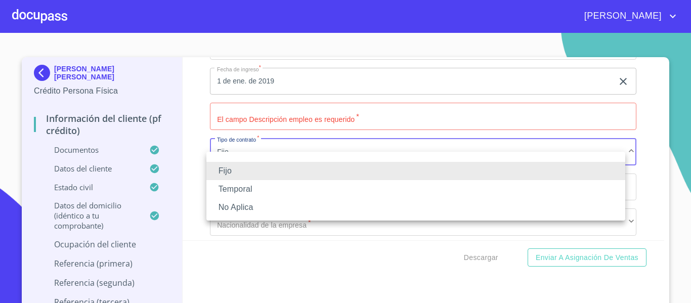
click at [260, 207] on li "No Aplica" at bounding box center [415, 207] width 419 height 18
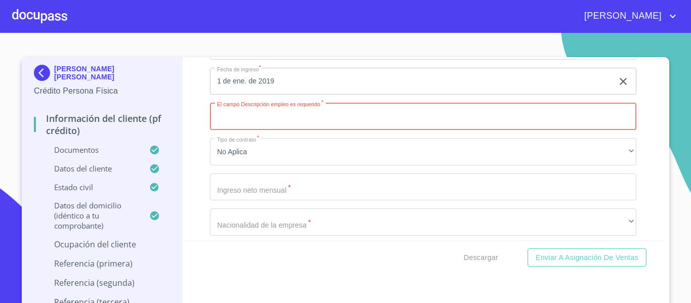
click at [268, 130] on input "Documento de identificación.   *" at bounding box center [423, 116] width 427 height 27
type input "CHOFER DUEÑO"
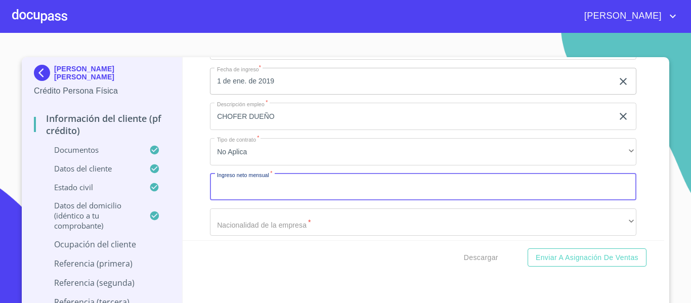
click at [251, 198] on input "Documento de identificación.   *" at bounding box center [423, 187] width 427 height 27
type input "120000"
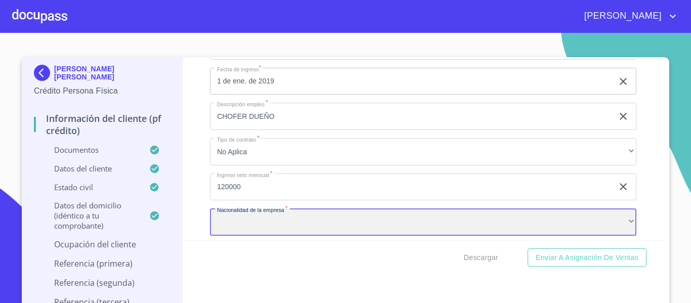
scroll to position [4564, 0]
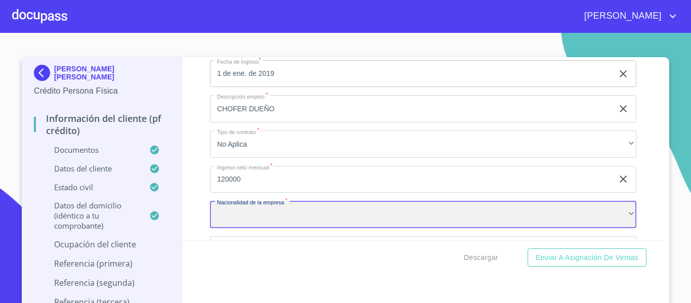
click at [320, 228] on div "​" at bounding box center [423, 214] width 427 height 27
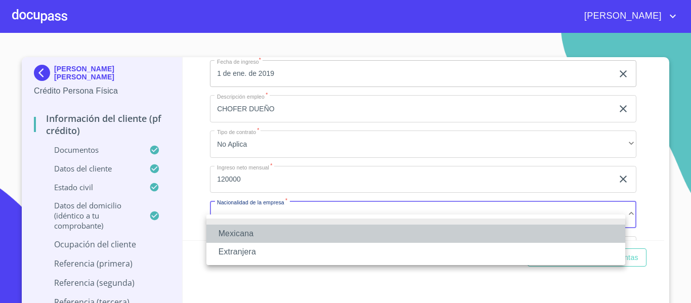
click at [285, 232] on li "Mexicana" at bounding box center [415, 234] width 419 height 18
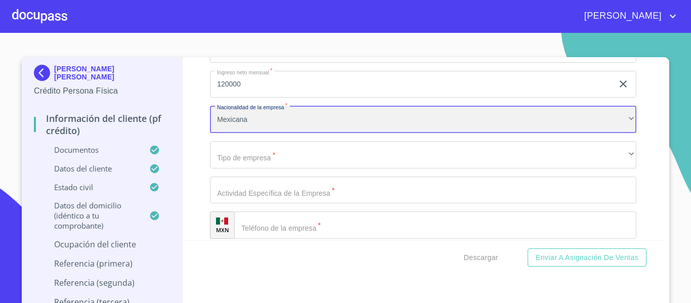
scroll to position [4665, 0]
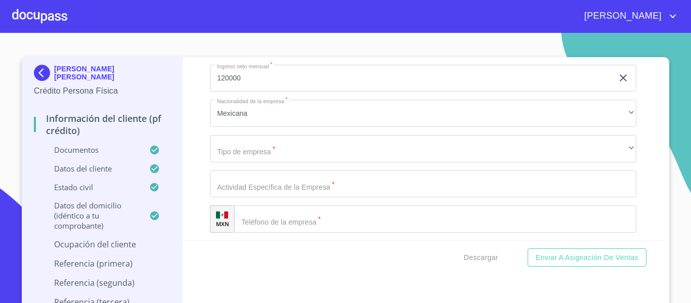
click at [263, 175] on div "Ocupación   * Independiente ​ Nombre de la empresa   * TRASPORTES TERRESTRES [P…" at bounding box center [423, 255] width 427 height 748
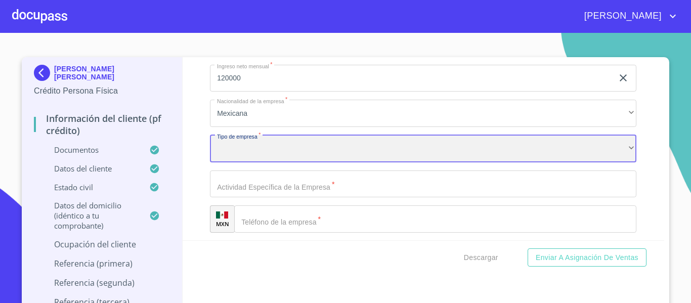
click at [266, 161] on div "​" at bounding box center [423, 148] width 427 height 27
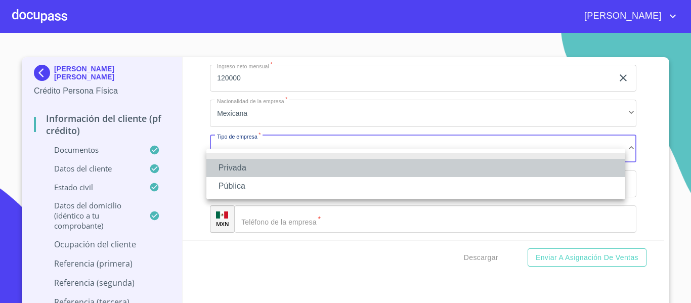
click at [254, 170] on li "Privada" at bounding box center [415, 168] width 419 height 18
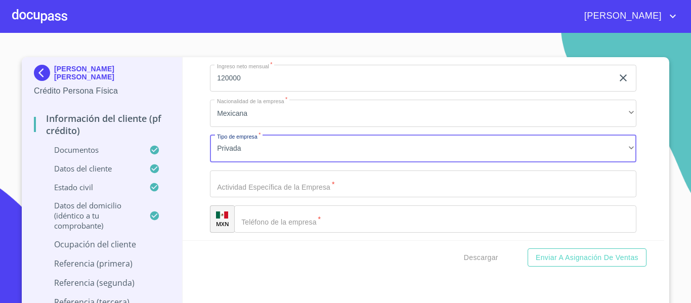
click at [270, 197] on input "Documento de identificación.   *" at bounding box center [423, 184] width 427 height 27
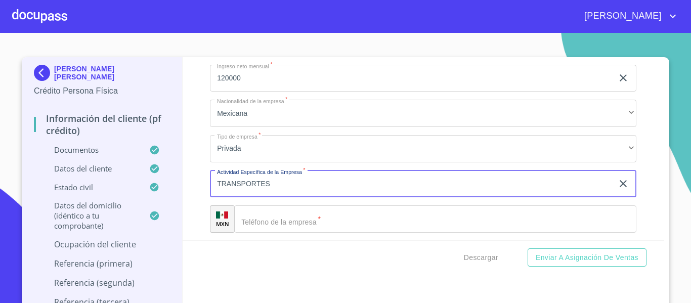
type input "TRANSPORTES"
click at [264, 233] on input "Documento de identificación.   *" at bounding box center [435, 218] width 402 height 27
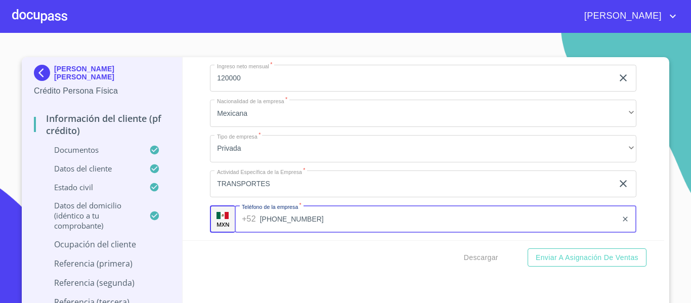
type input "[PHONE_NUMBER]"
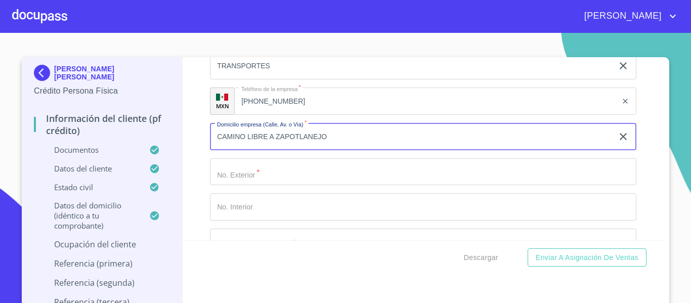
type input "CAMINO LIBRE A ZAPOTLANEJO"
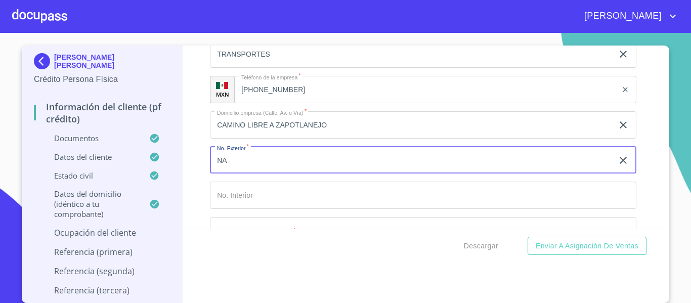
scroll to position [4884, 0]
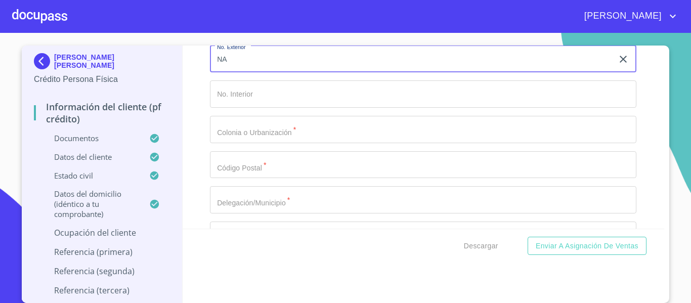
type input "NA"
click at [247, 143] on input "Documento de identificación.   *" at bounding box center [423, 129] width 427 height 27
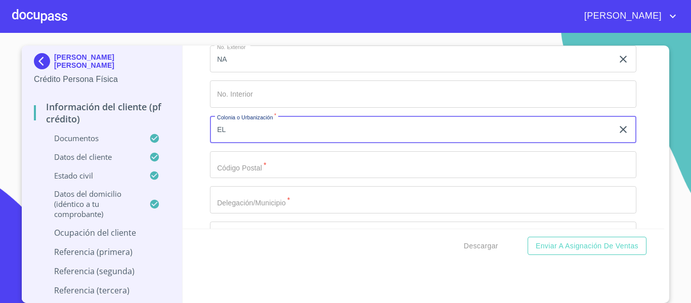
type input "E"
type input "LA LAJA"
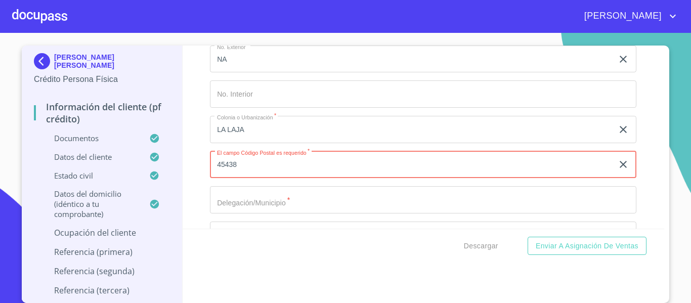
type input "45438"
click at [267, 214] on input "Documento de identificación.   *" at bounding box center [423, 199] width 427 height 27
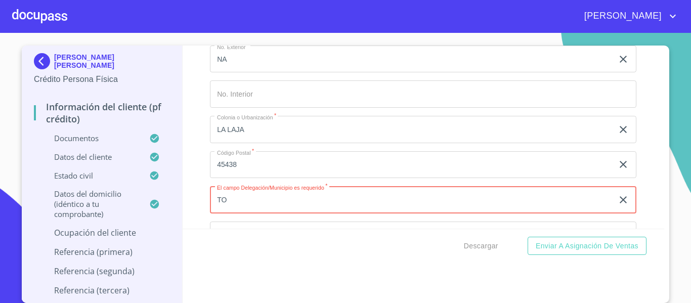
type input "T"
type input "ZAPOTLANEJO"
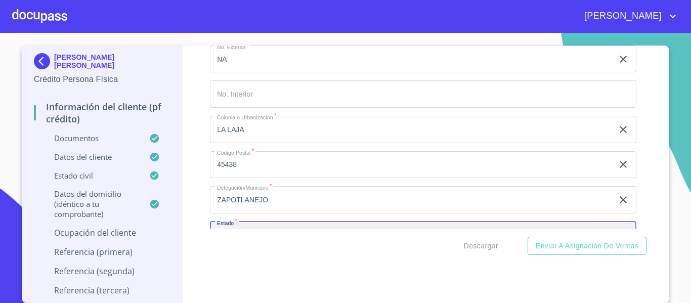
scroll to position [4994, 0]
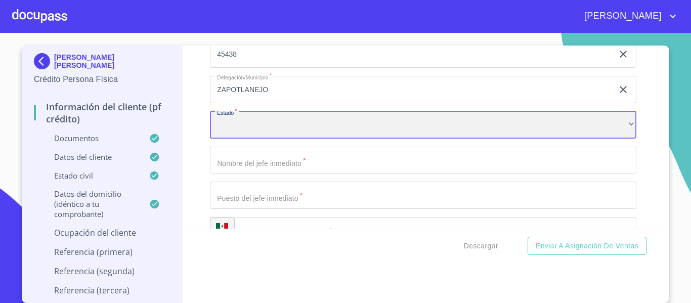
click at [216, 128] on div "​" at bounding box center [423, 124] width 427 height 27
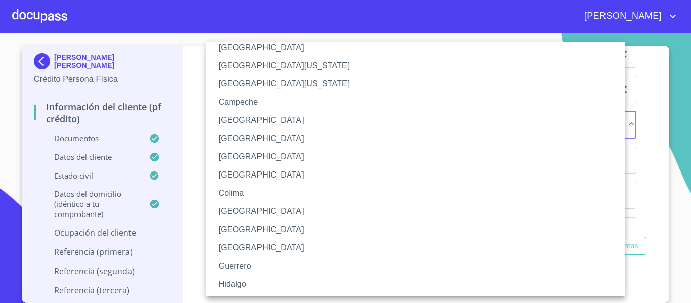
scroll to position [51, 0]
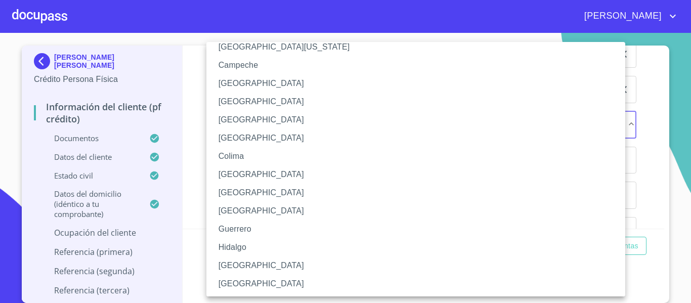
click at [243, 259] on li "[GEOGRAPHIC_DATA]" at bounding box center [419, 266] width 427 height 18
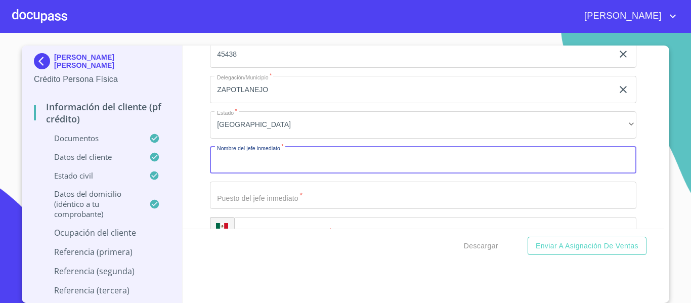
click at [238, 167] on input "Documento de identificación.   *" at bounding box center [423, 160] width 427 height 27
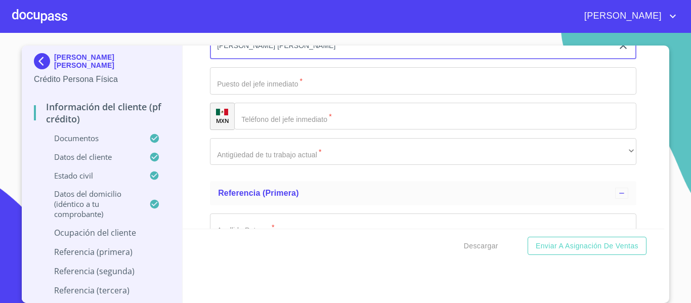
scroll to position [5045, 0]
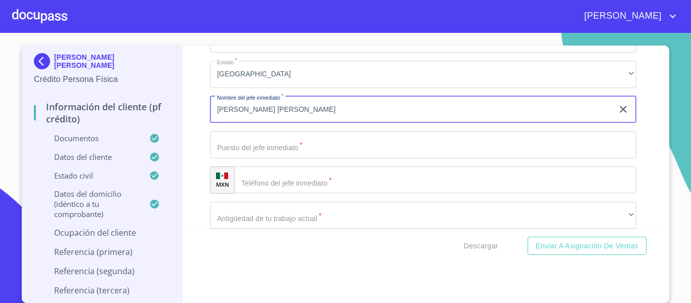
type input "[PERSON_NAME] [PERSON_NAME]"
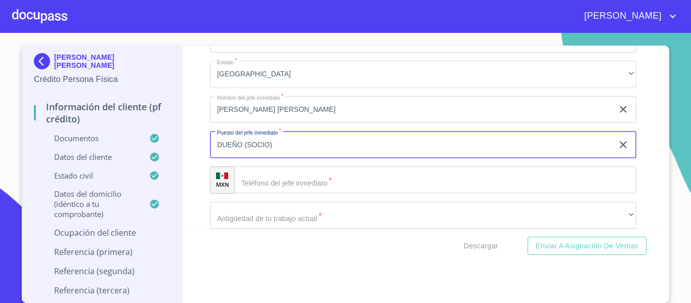
type input "DUEÑO (SOCIO)"
click at [301, 187] on input "Documento de identificación.   *" at bounding box center [435, 179] width 402 height 27
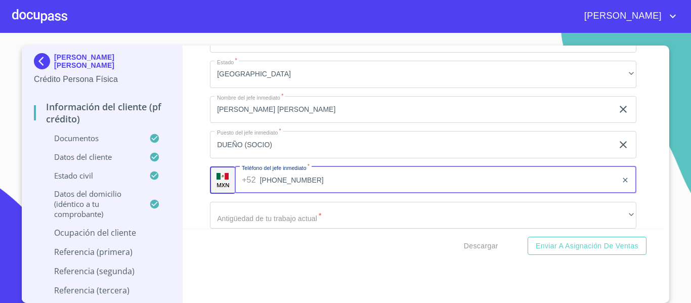
type input "[PHONE_NUMBER]"
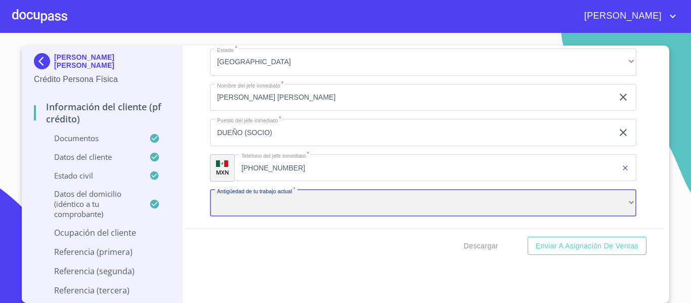
scroll to position [5058, 0]
click at [247, 217] on div "​" at bounding box center [423, 202] width 427 height 27
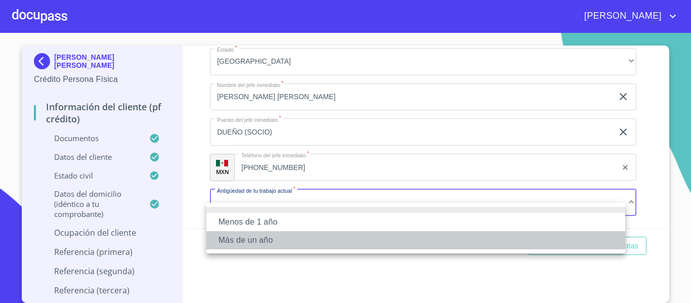
click at [246, 232] on li "Más de un año" at bounding box center [415, 240] width 419 height 18
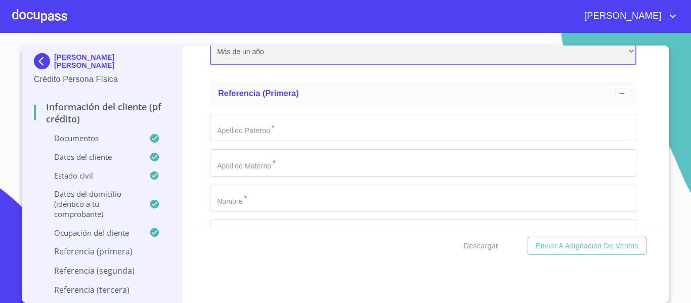
scroll to position [5209, 0]
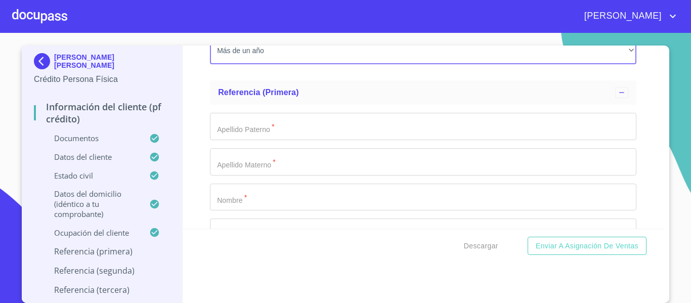
click at [254, 140] on input "Documento de identificación.   *" at bounding box center [423, 126] width 427 height 27
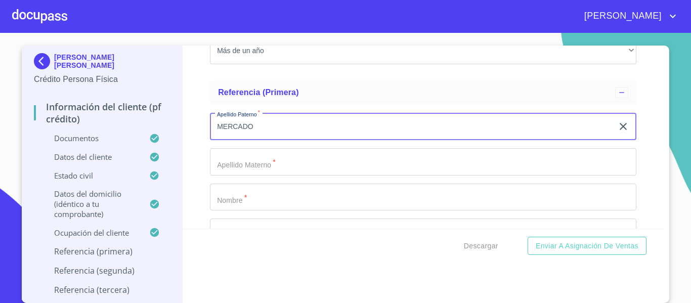
type input "MERCADO"
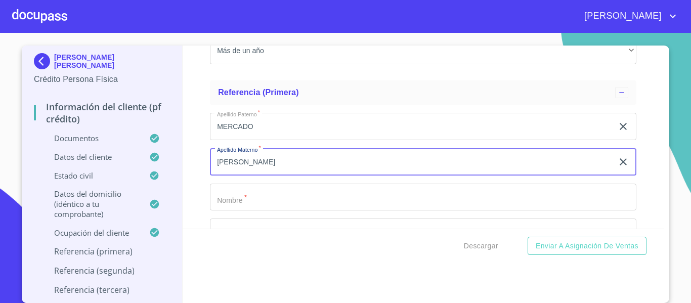
type input "[PERSON_NAME]"
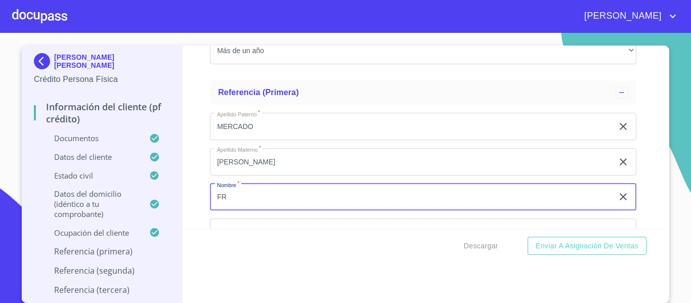
type input "F"
type input "[PERSON_NAME]"
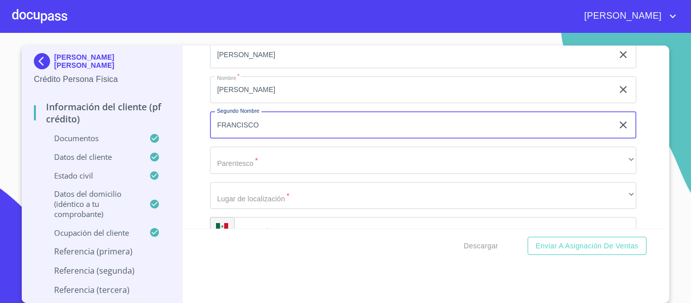
type input "FRANCISCO"
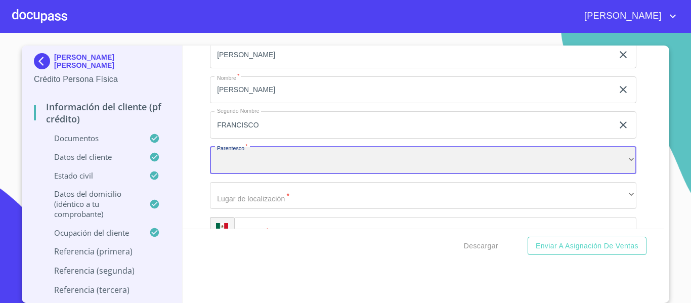
click at [233, 174] on div "​" at bounding box center [423, 160] width 427 height 27
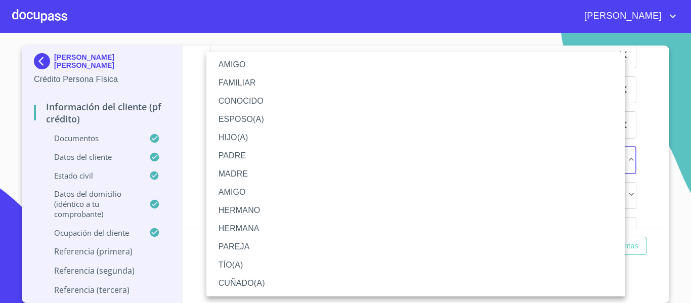
click at [246, 214] on li "HERMANO" at bounding box center [415, 210] width 419 height 18
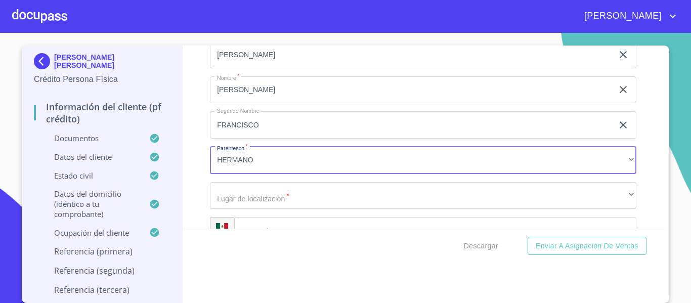
drag, startPoint x: 271, startPoint y: 227, endPoint x: 275, endPoint y: 220, distance: 8.6
click at [273, 223] on div "Apellido [PERSON_NAME]   * [PERSON_NAME] ​ Apellido Materno   * [PERSON_NAME] ​…" at bounding box center [423, 124] width 427 height 255
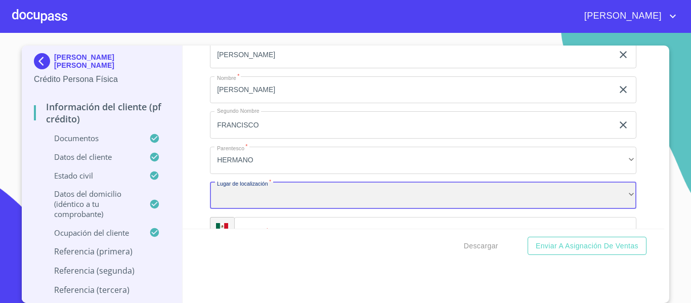
click at [276, 209] on div "​" at bounding box center [423, 195] width 427 height 27
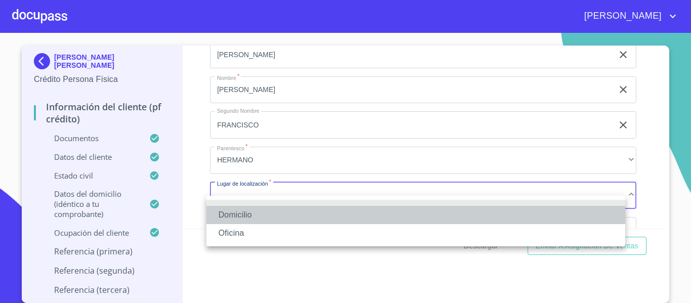
click at [278, 214] on li "Domicilio" at bounding box center [415, 215] width 419 height 18
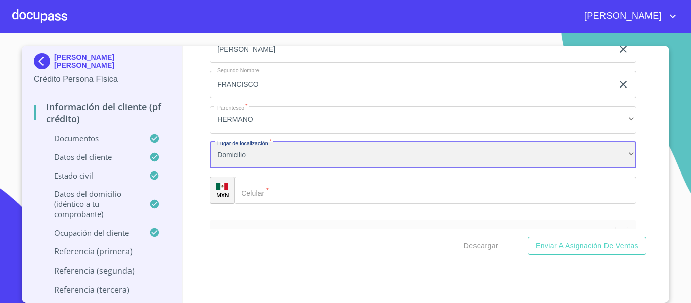
scroll to position [5418, 0]
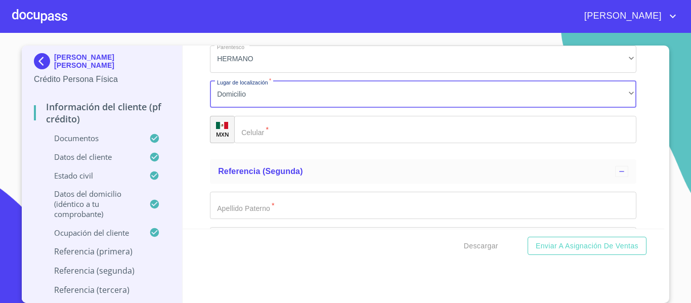
click at [296, 143] on input "Documento de identificación.   *" at bounding box center [435, 129] width 402 height 27
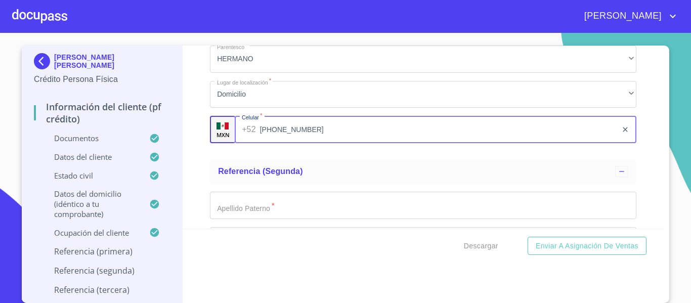
type input "[PHONE_NUMBER]"
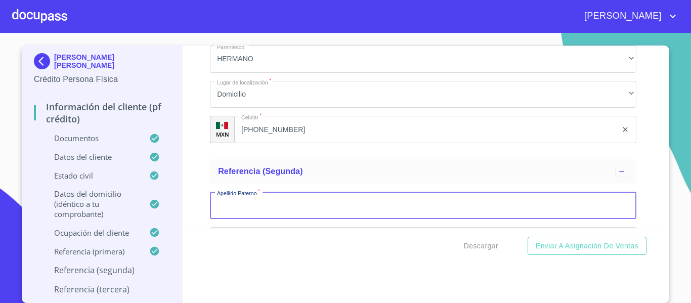
scroll to position [5420, 0]
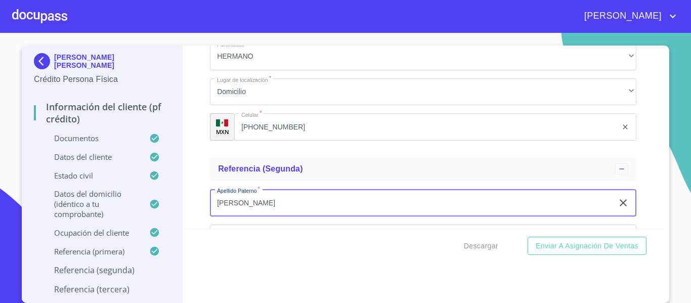
type input "[PERSON_NAME]"
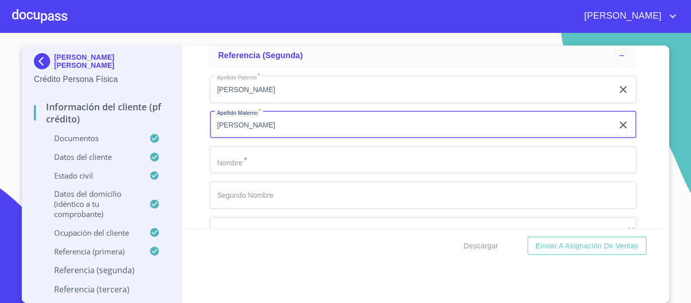
type input "[PERSON_NAME]"
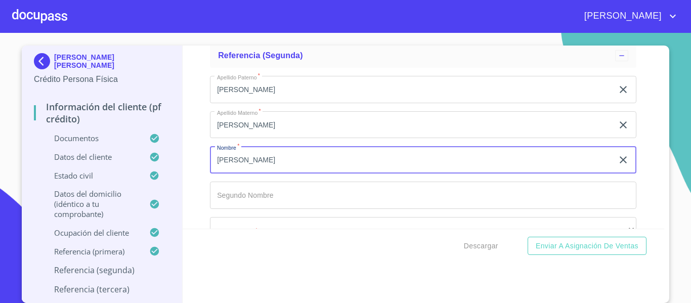
type input "[PERSON_NAME]"
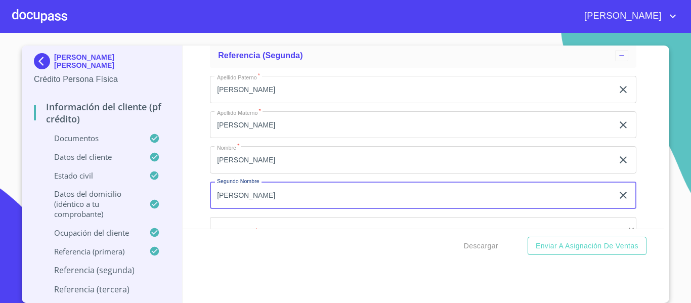
type input "[PERSON_NAME]"
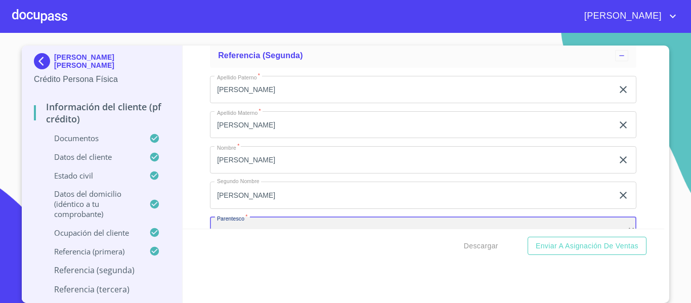
scroll to position [5639, 0]
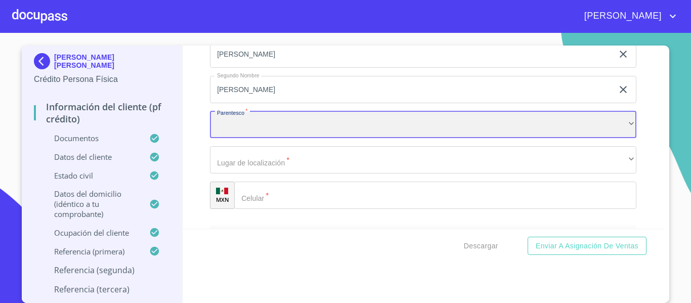
click at [254, 133] on div "​" at bounding box center [423, 124] width 427 height 27
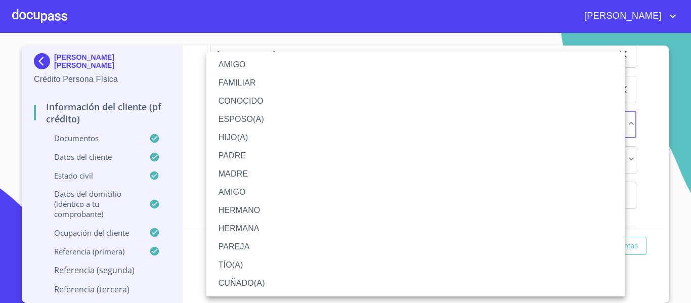
click at [263, 60] on li "AMIGO" at bounding box center [415, 65] width 419 height 18
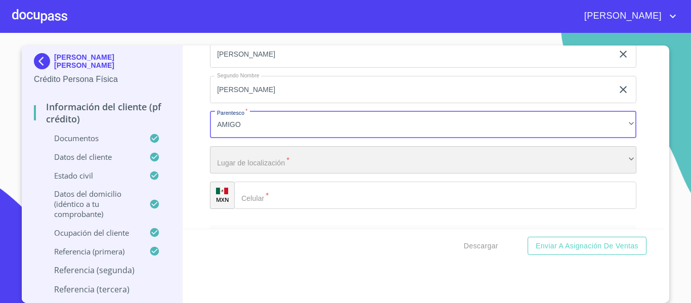
click at [281, 171] on div "​" at bounding box center [423, 159] width 427 height 27
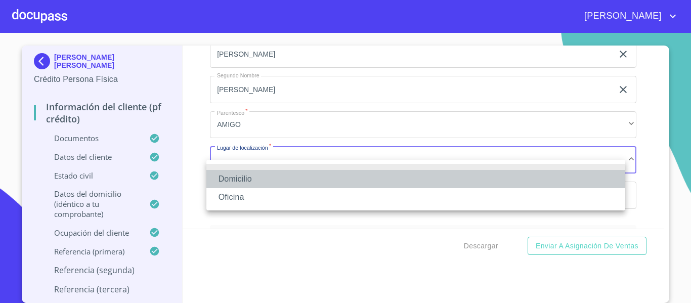
drag, startPoint x: 280, startPoint y: 177, endPoint x: 277, endPoint y: 205, distance: 28.6
click at [281, 176] on li "Domicilio" at bounding box center [415, 179] width 419 height 18
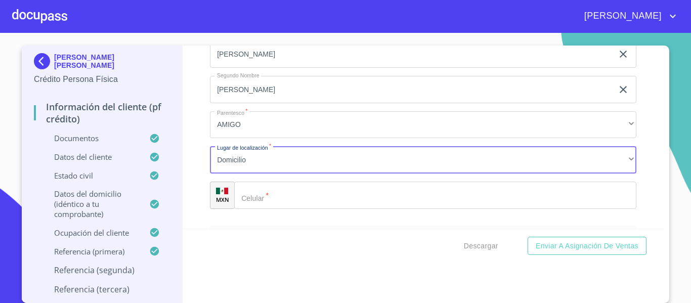
click at [290, 209] on input "Documento de identificación.   *" at bounding box center [435, 195] width 402 height 27
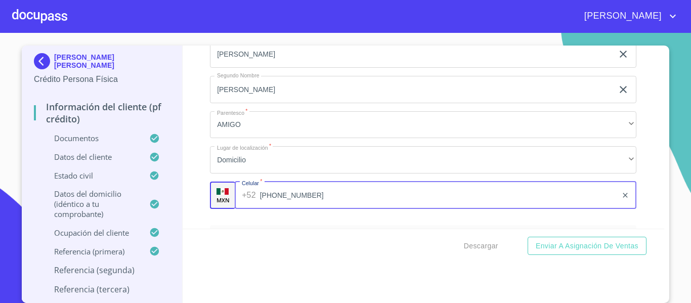
type input "[PHONE_NUMBER]"
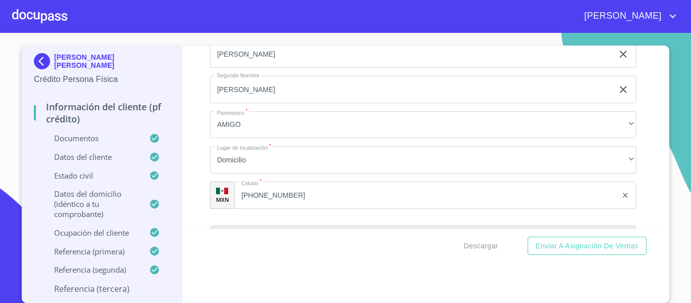
scroll to position [5752, 0]
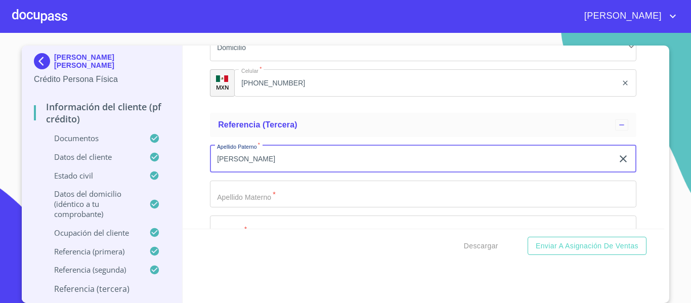
type input "[PERSON_NAME]"
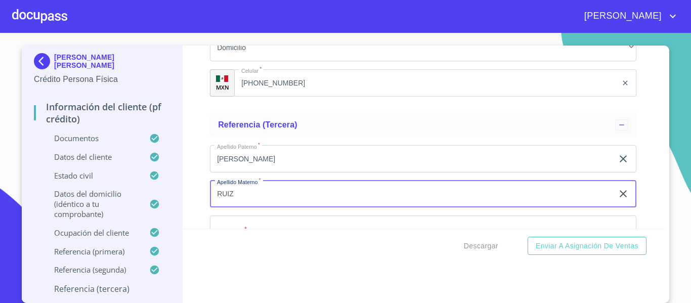
type input "RUIZ"
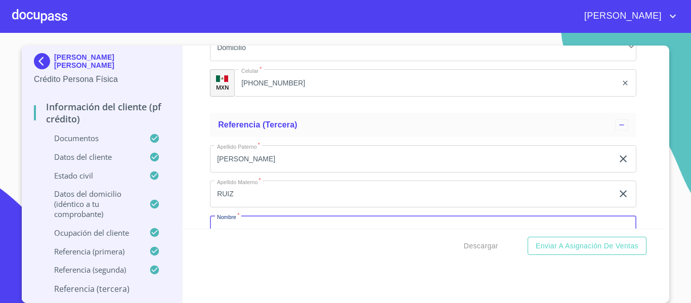
scroll to position [5778, 0]
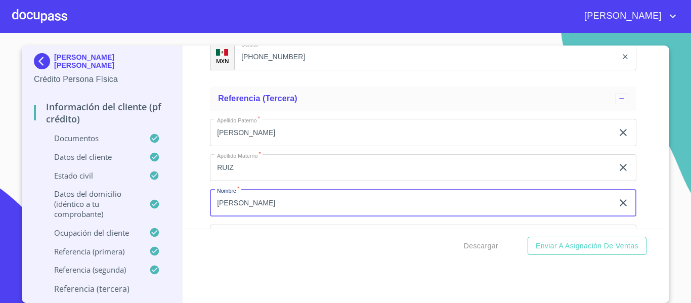
type input "[PERSON_NAME]"
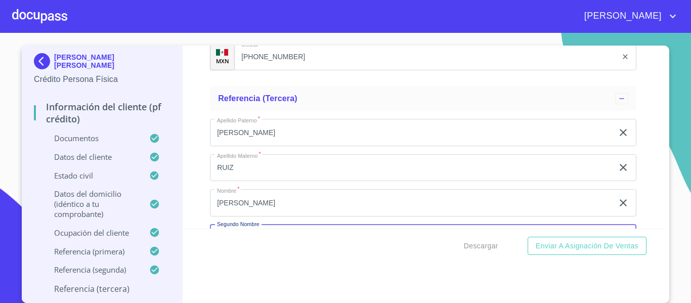
scroll to position [5891, 0]
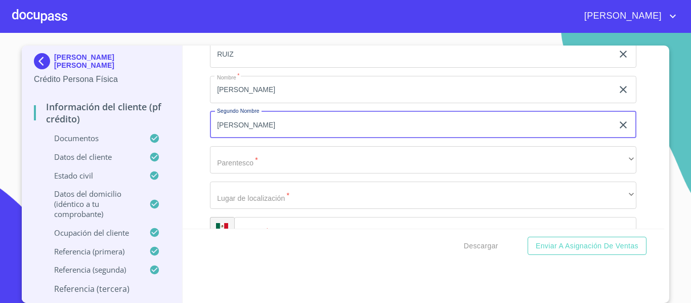
type input "[PERSON_NAME]"
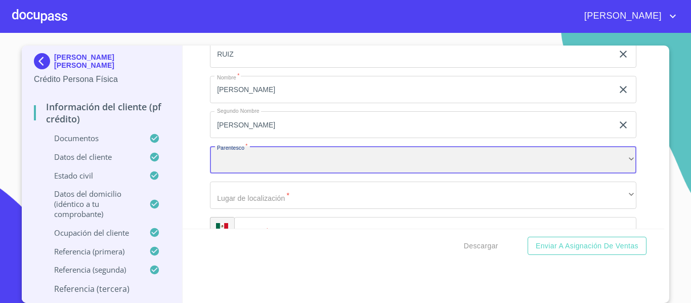
click at [234, 168] on div "​" at bounding box center [423, 159] width 427 height 27
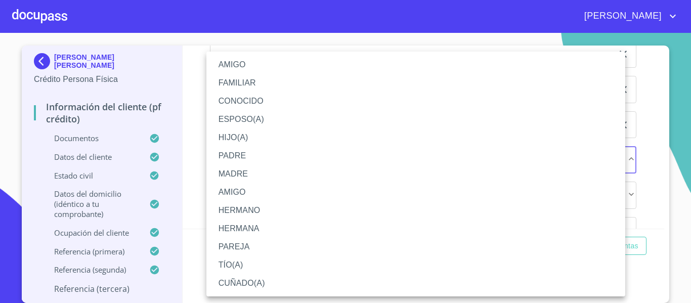
click at [272, 59] on li "AMIGO" at bounding box center [415, 65] width 419 height 18
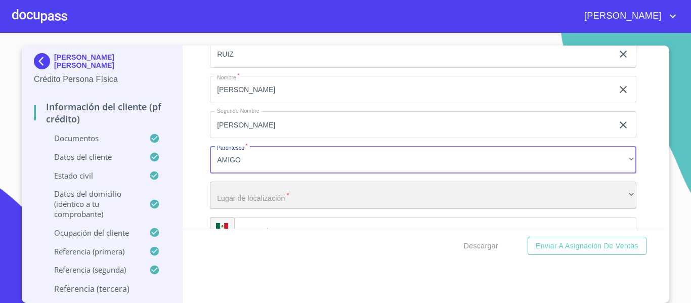
click at [265, 200] on div "​" at bounding box center [423, 195] width 427 height 27
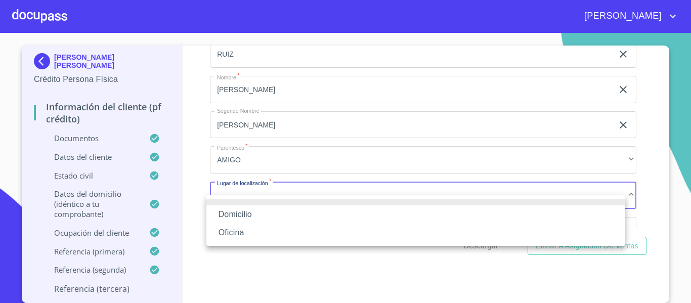
click at [257, 215] on li "Domicilio" at bounding box center [415, 214] width 419 height 18
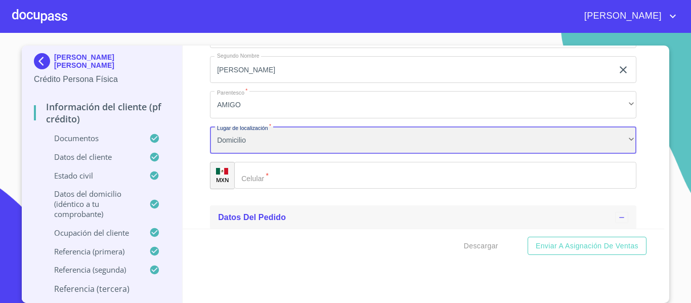
scroll to position [5993, 0]
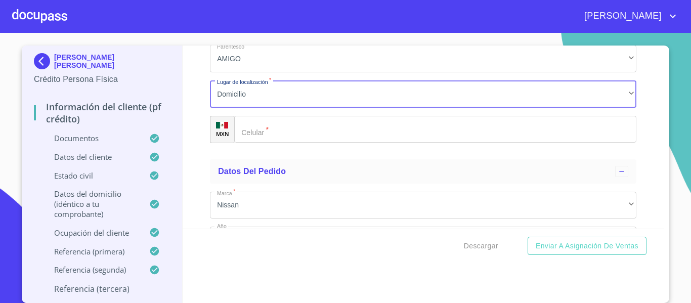
click at [259, 143] on input "Documento de identificación.   *" at bounding box center [435, 129] width 402 height 27
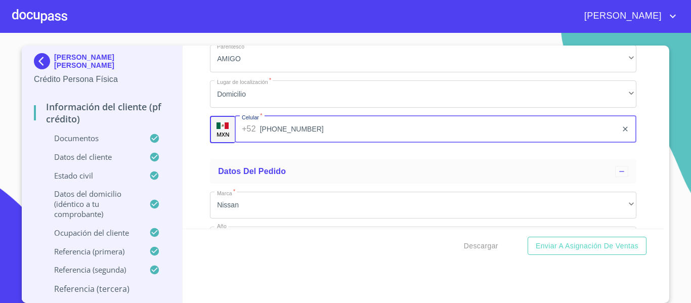
type input "[PHONE_NUMBER]"
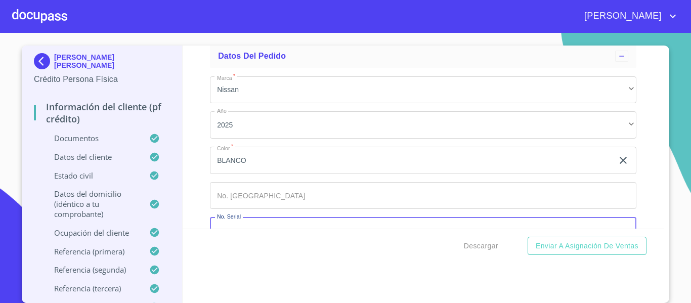
scroll to position [6148, 0]
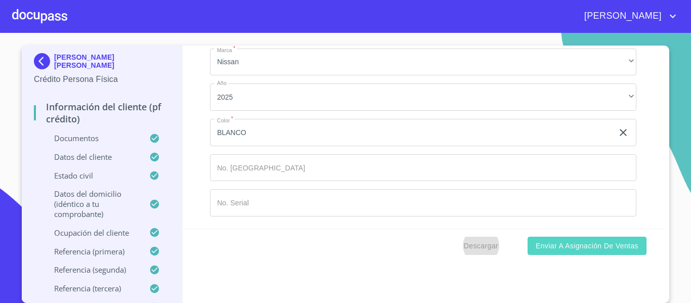
click at [554, 246] on span "Enviar a Asignación de Ventas" at bounding box center [587, 246] width 103 height 13
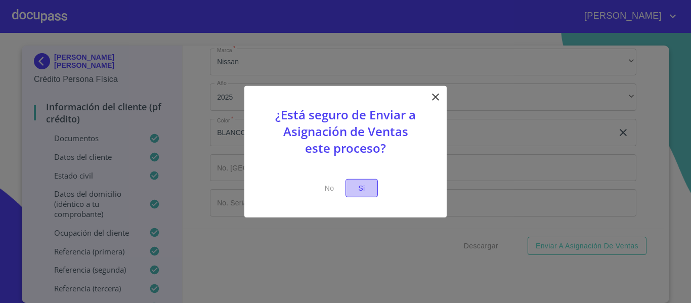
click at [354, 187] on span "Si" at bounding box center [362, 188] width 16 height 13
click at [377, 184] on button "Si" at bounding box center [362, 188] width 32 height 19
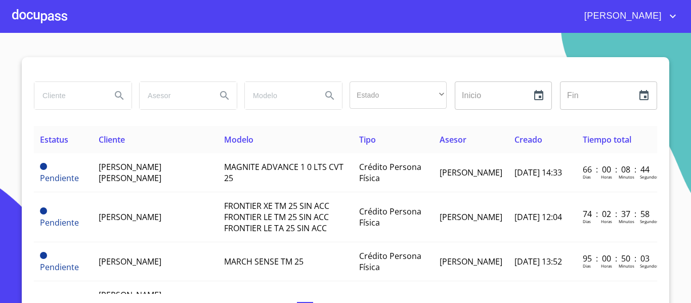
click at [185, 46] on section "Estado ​ ​ Inicio ​ Fin ​ Estatus Cliente Modelo Tipo Asesor Creado Tiempo tota…" at bounding box center [345, 168] width 691 height 270
